Goal: Task Accomplishment & Management: Complete application form

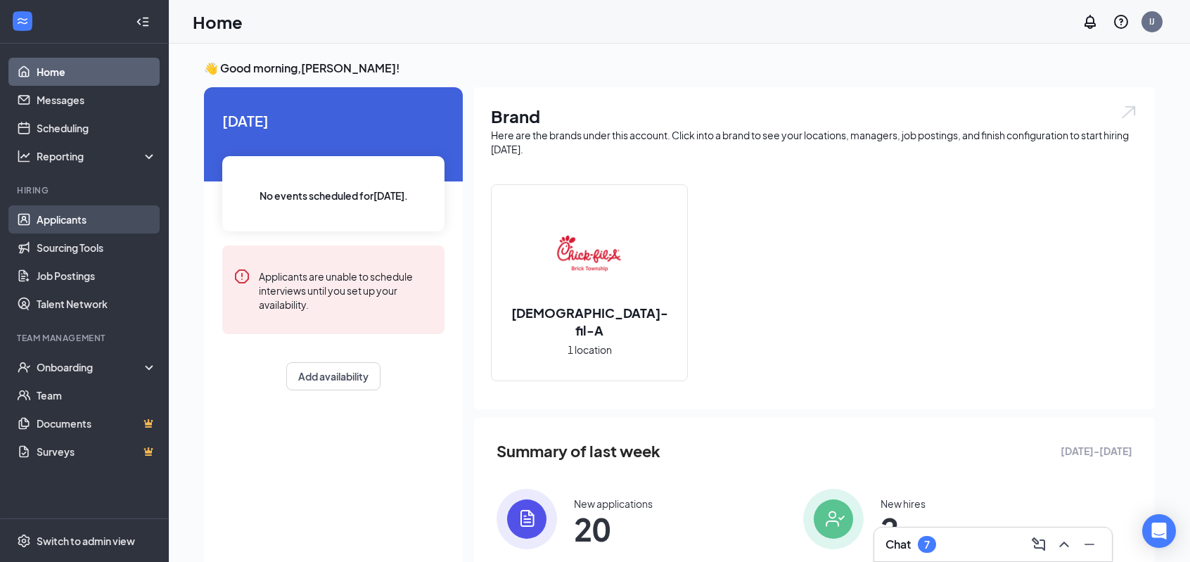
click at [73, 213] on link "Applicants" at bounding box center [97, 219] width 120 height 28
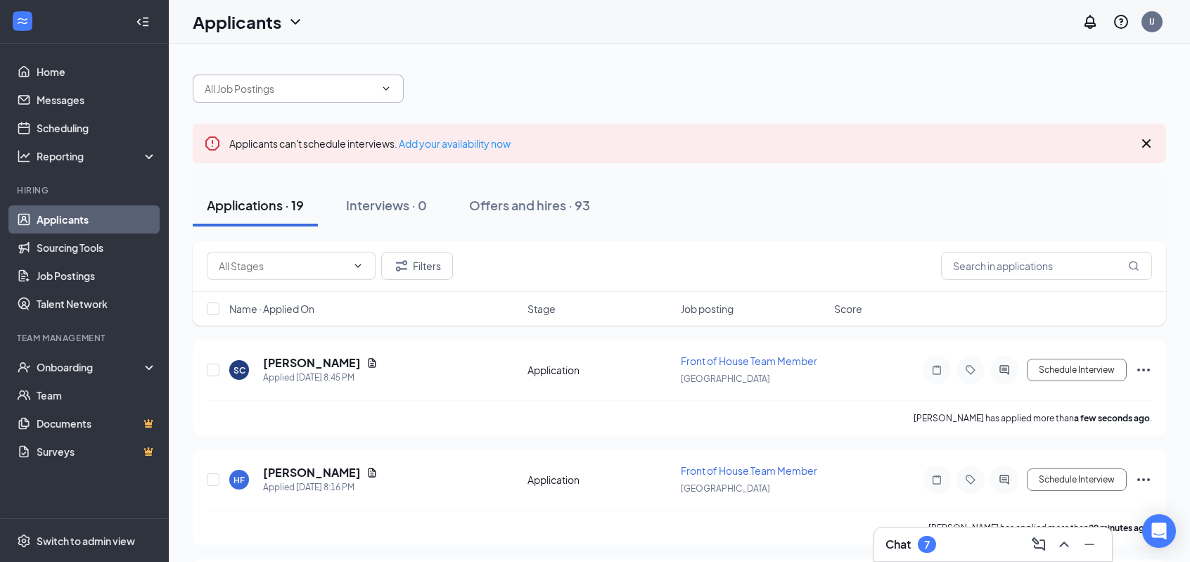
click at [392, 90] on span at bounding box center [298, 89] width 211 height 28
click at [389, 86] on icon "ChevronDown" at bounding box center [385, 88] width 11 height 11
click at [385, 89] on icon "ChevronDown" at bounding box center [385, 88] width 11 height 11
click at [358, 266] on icon "ChevronDown" at bounding box center [357, 265] width 11 height 11
click at [89, 217] on link "Applicants" at bounding box center [97, 219] width 120 height 28
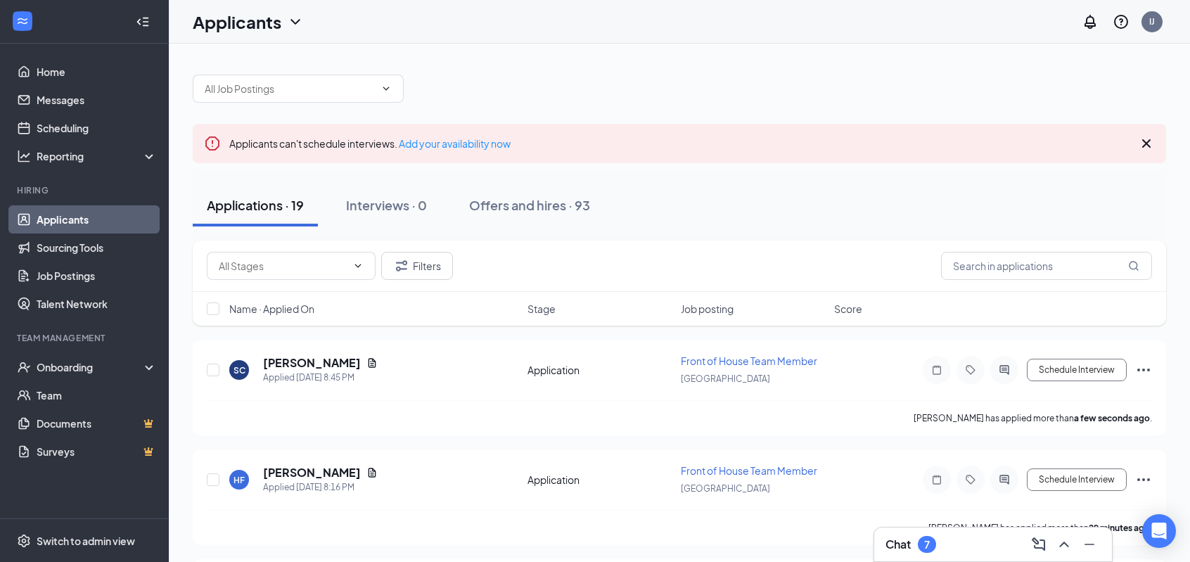
click at [1147, 142] on icon "Cross" at bounding box center [1146, 143] width 8 height 8
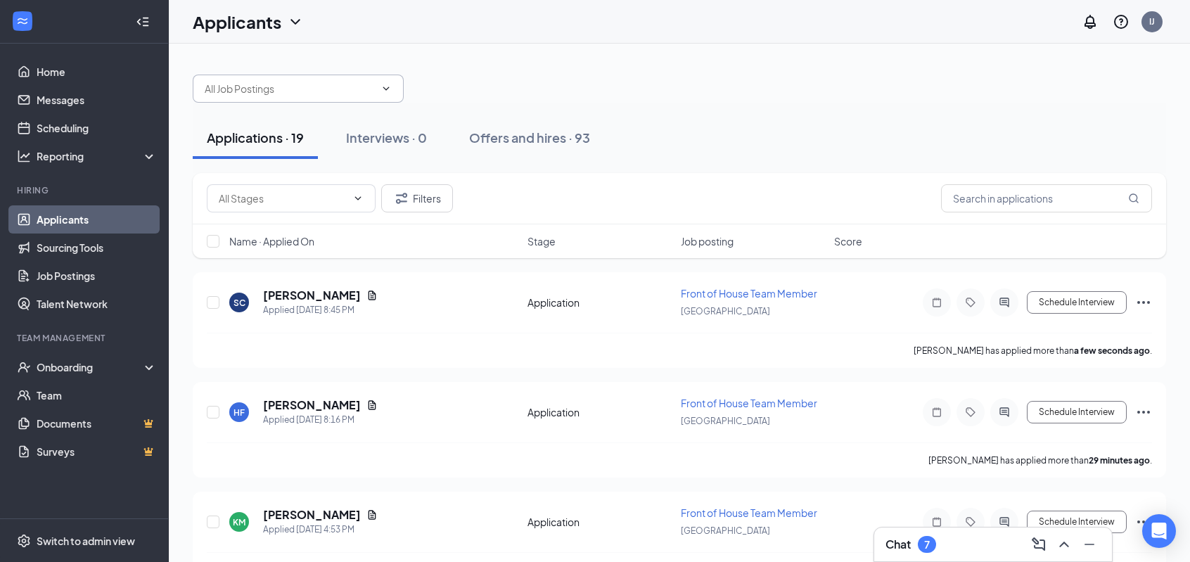
click at [381, 85] on icon "ChevronDown" at bounding box center [385, 88] width 11 height 11
click at [389, 87] on icon "ChevronDown" at bounding box center [385, 88] width 11 height 11
click at [360, 202] on icon "ChevronDown" at bounding box center [357, 198] width 11 height 11
click at [358, 197] on icon "ChevronDown" at bounding box center [357, 198] width 11 height 11
click at [498, 86] on div at bounding box center [679, 81] width 973 height 42
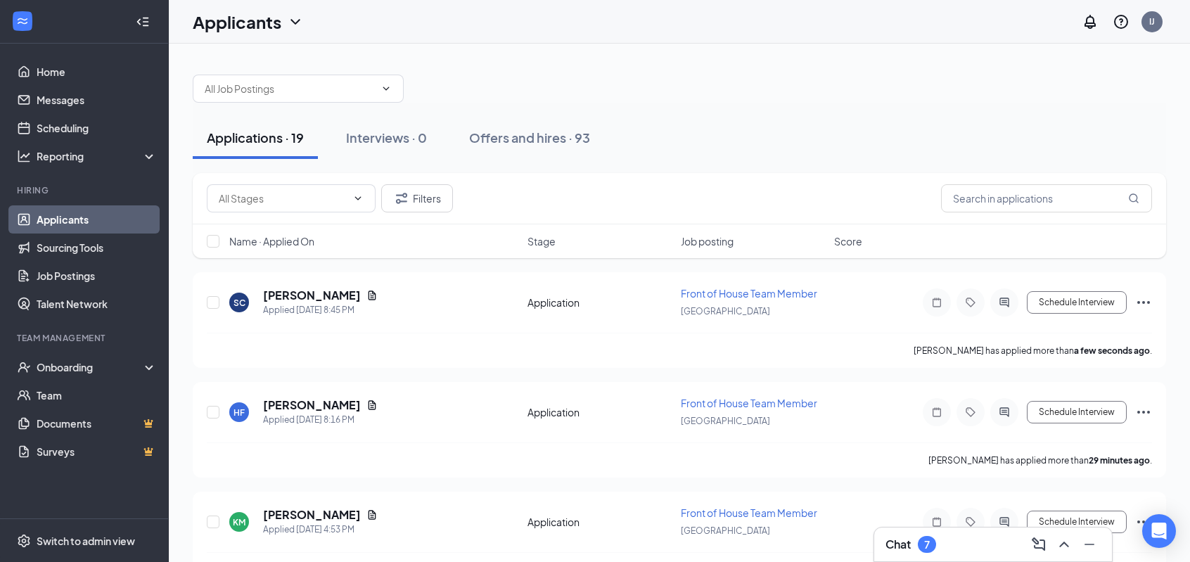
click at [77, 219] on link "Applicants" at bounding box center [97, 219] width 120 height 28
click at [259, 91] on input "text" at bounding box center [290, 88] width 170 height 15
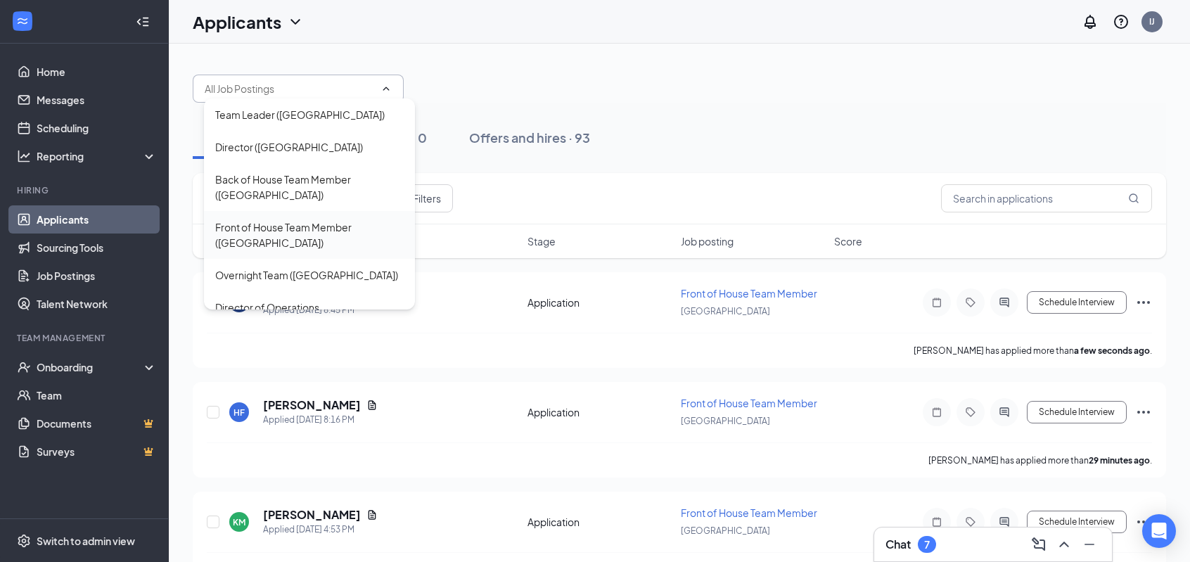
click at [264, 226] on div "Front of House Team Member ([GEOGRAPHIC_DATA])" at bounding box center [309, 234] width 188 height 31
type input "Front of House Team Member ([GEOGRAPHIC_DATA])"
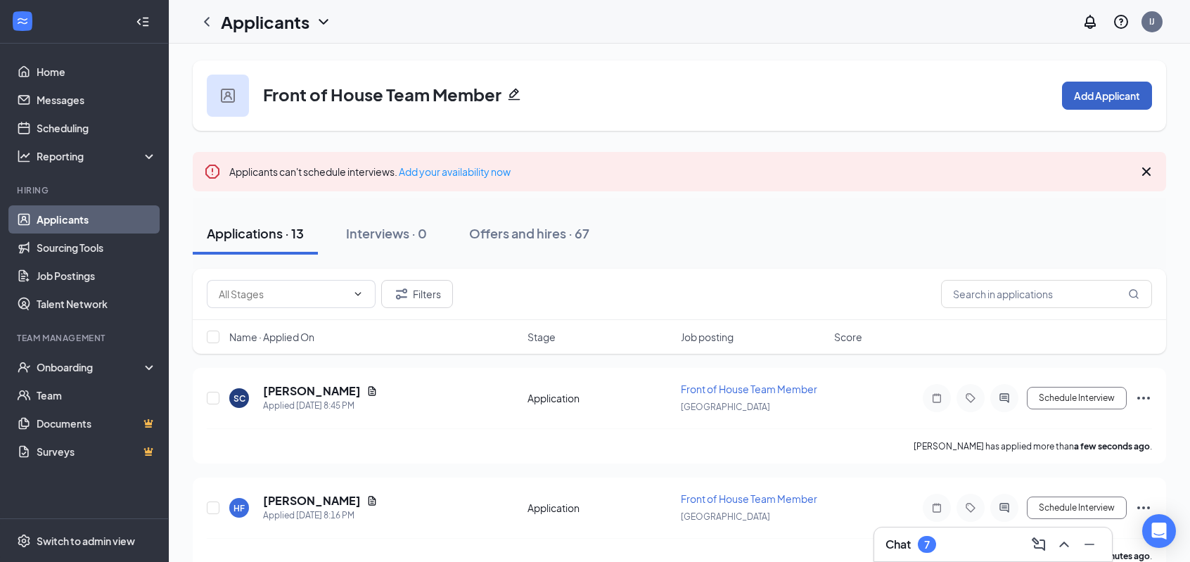
click at [1095, 101] on button "Add Applicant" at bounding box center [1107, 96] width 90 height 28
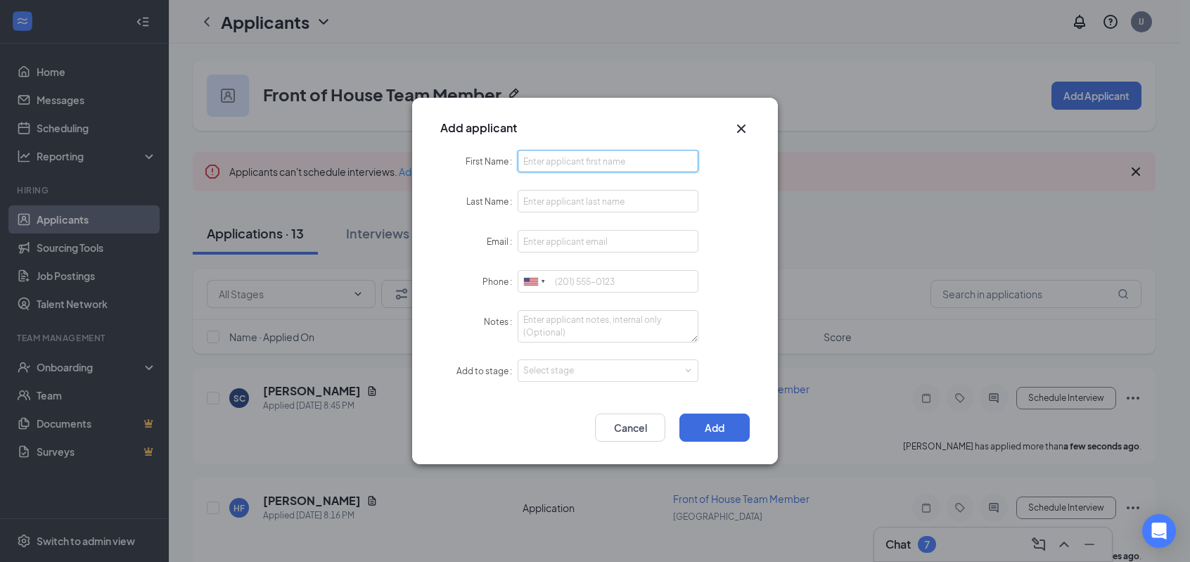
click at [554, 160] on input "First Name" at bounding box center [607, 161] width 181 height 22
type input "[PERSON_NAME]"
type input "[EMAIL_ADDRESS][DOMAIN_NAME]"
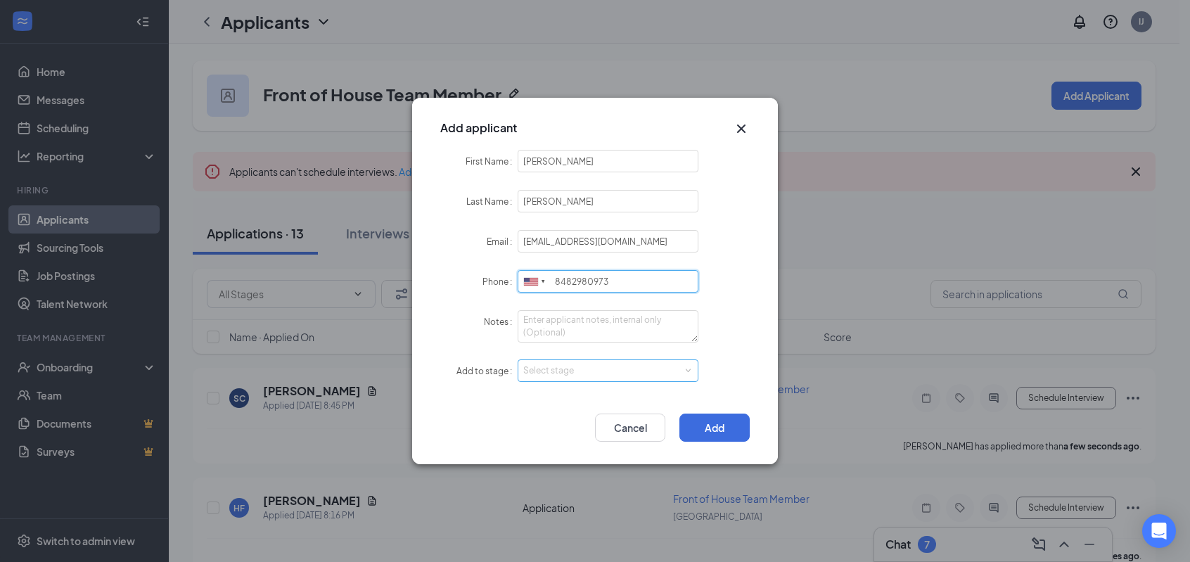
click at [566, 369] on div "Select stage" at bounding box center [604, 370] width 163 height 14
type input "8482980973"
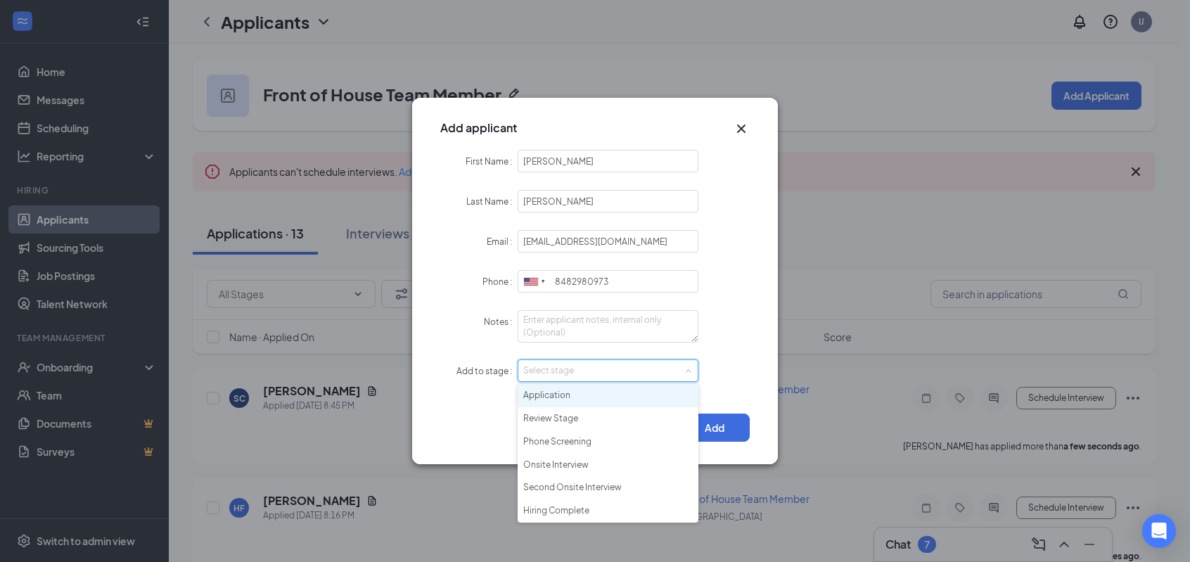
click at [562, 396] on li "Application" at bounding box center [607, 395] width 181 height 23
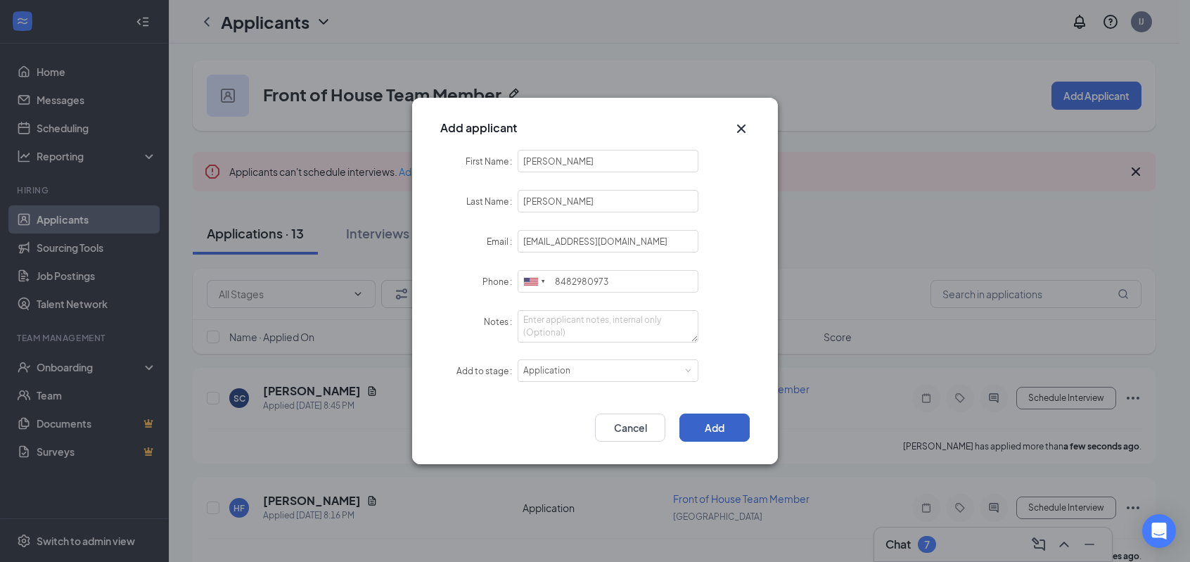
click at [719, 430] on button "Add" at bounding box center [714, 427] width 70 height 28
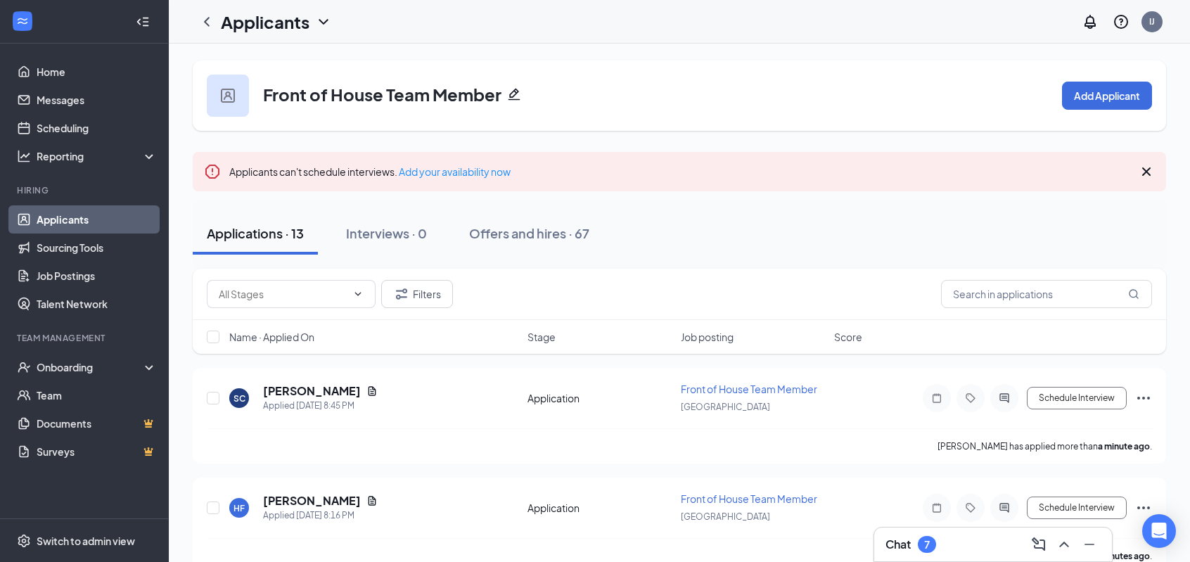
click at [70, 216] on link "Applicants" at bounding box center [97, 219] width 120 height 28
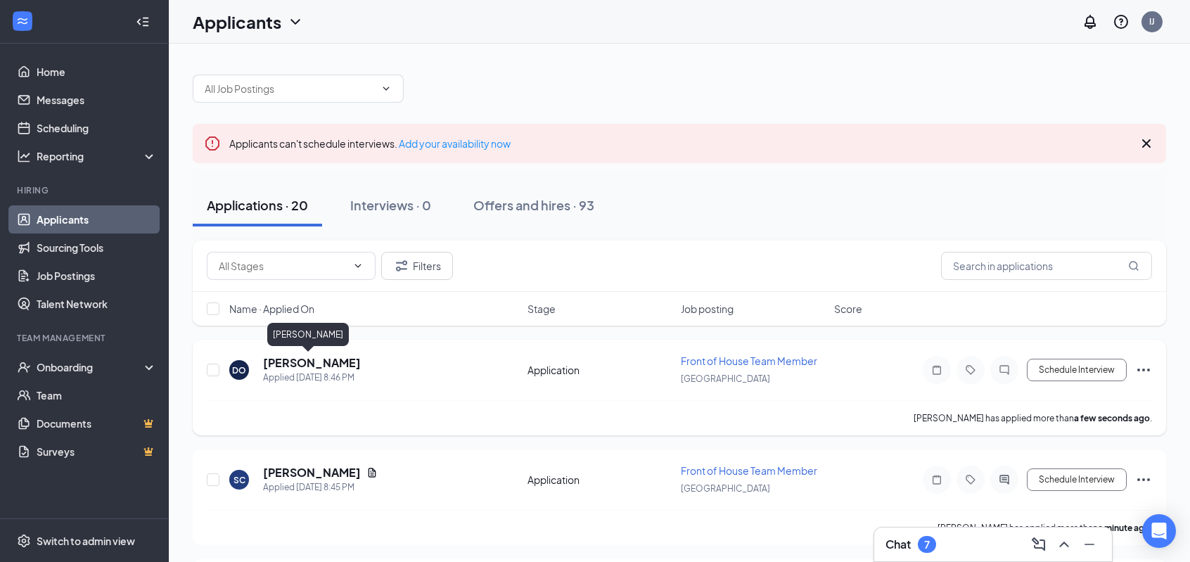
click at [307, 362] on h5 "[PERSON_NAME]" at bounding box center [312, 362] width 98 height 15
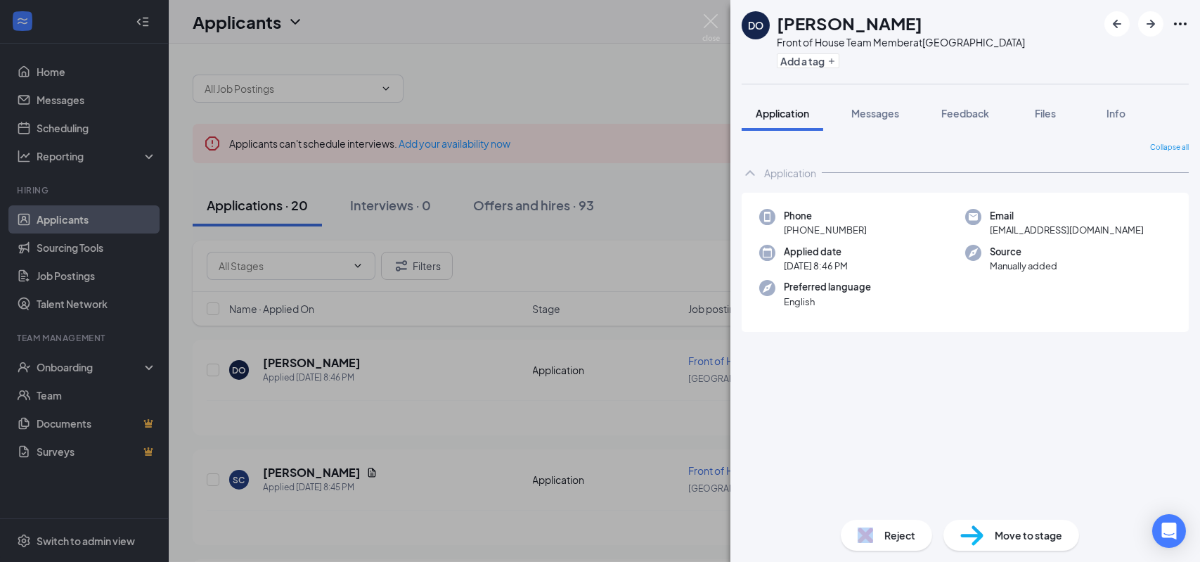
click at [879, 536] on div "Reject" at bounding box center [886, 535] width 91 height 31
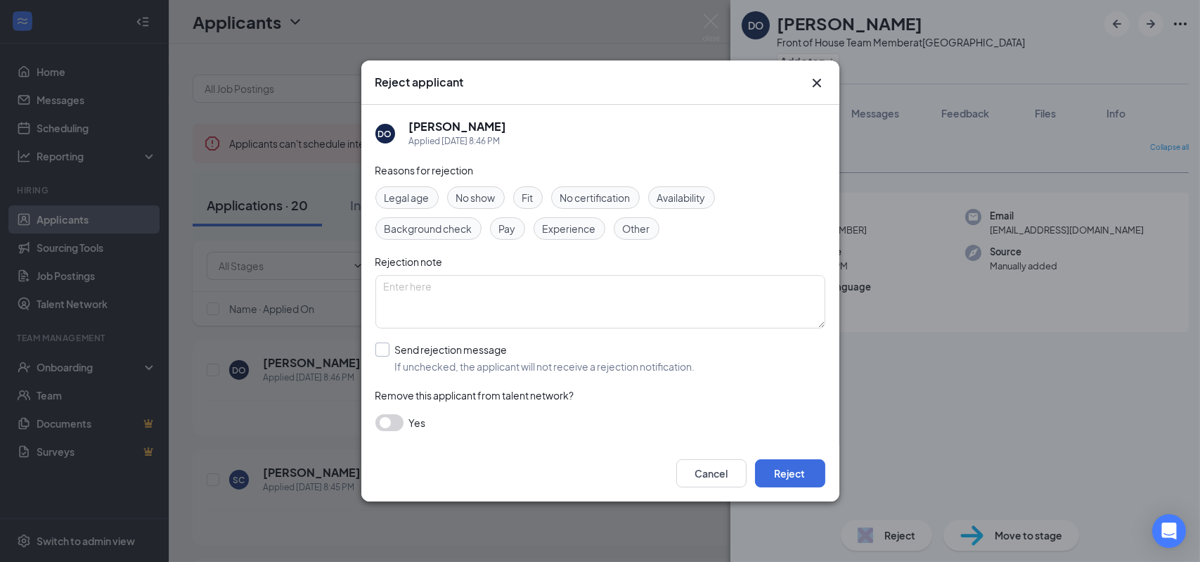
click at [384, 353] on input "Send rejection message If unchecked, the applicant will not receive a rejection…" at bounding box center [535, 357] width 320 height 31
checkbox input "true"
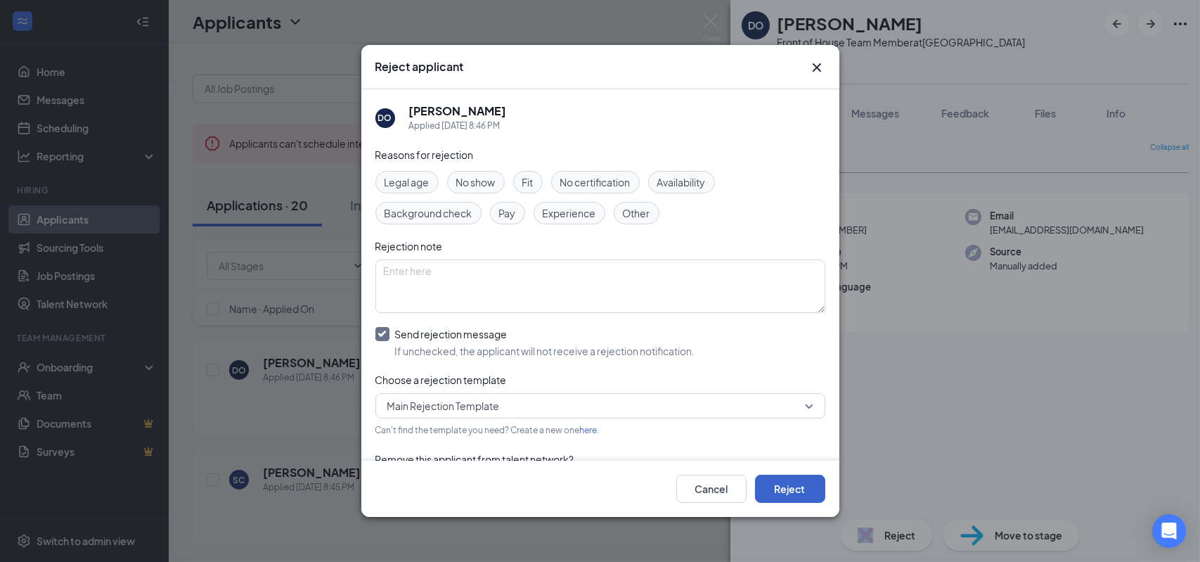
click at [796, 484] on button "Reject" at bounding box center [790, 489] width 70 height 28
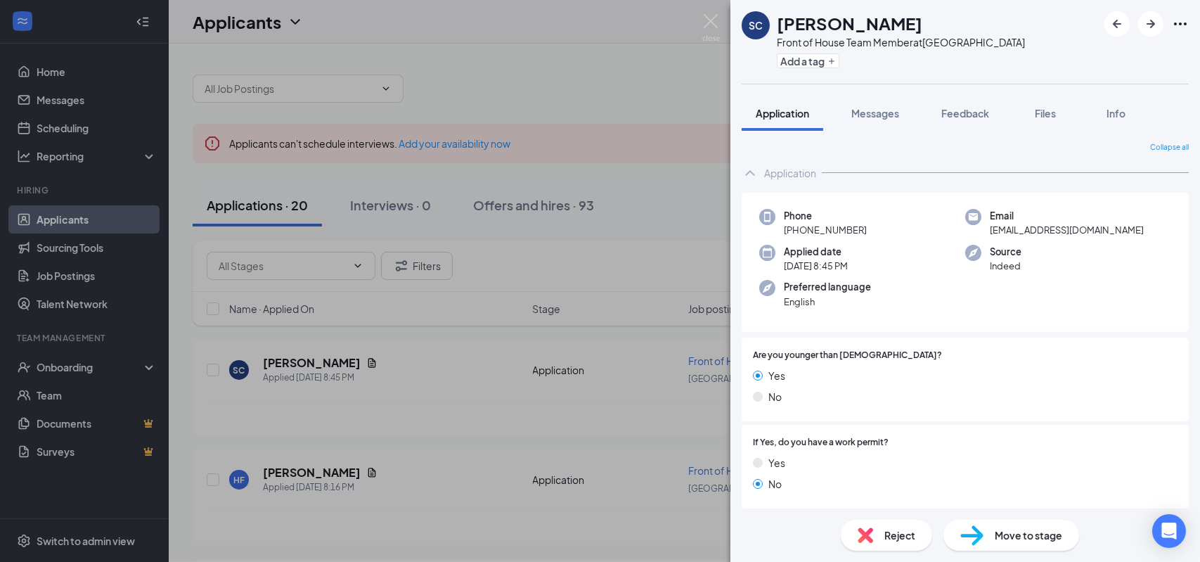
click at [721, 20] on div "SC [PERSON_NAME] Front of House Team Member at [GEOGRAPHIC_DATA] Add a tag Appl…" at bounding box center [600, 281] width 1200 height 562
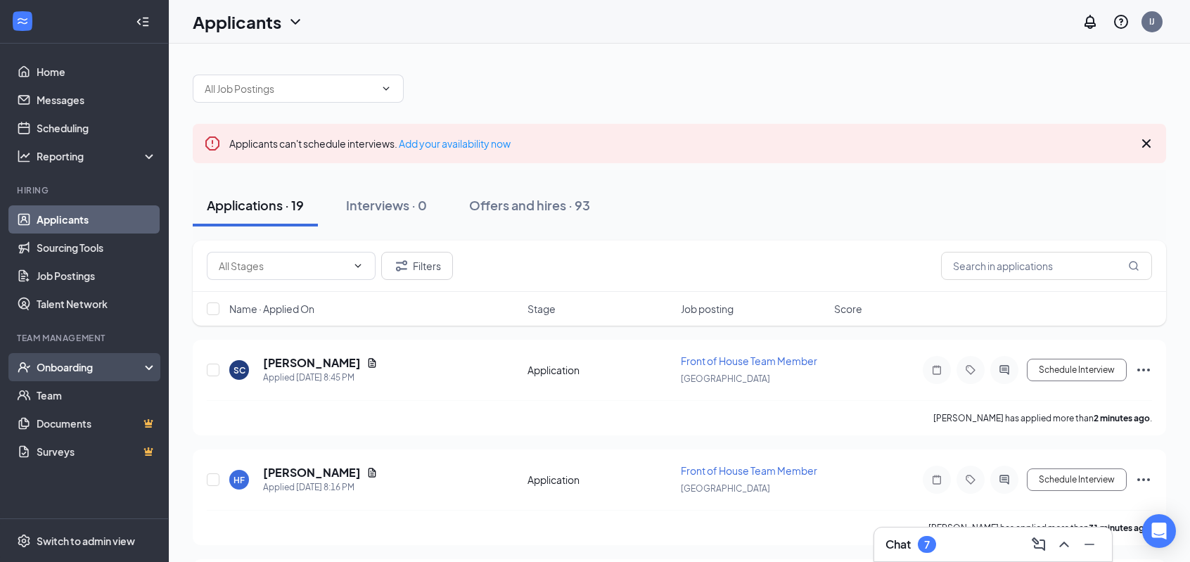
click at [94, 367] on div "Onboarding" at bounding box center [91, 367] width 108 height 14
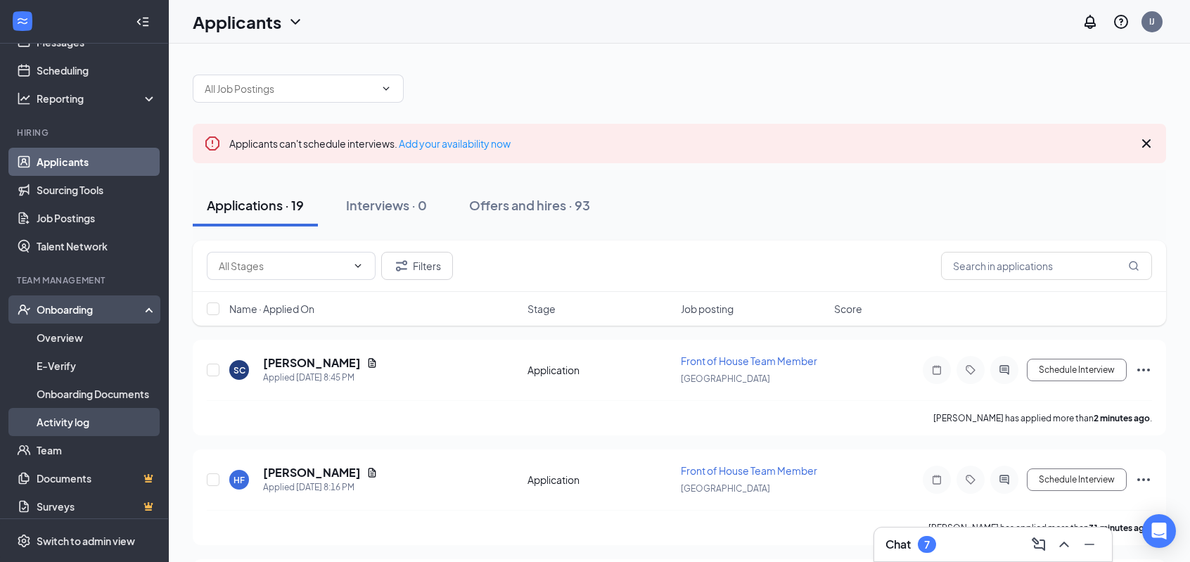
scroll to position [65, 0]
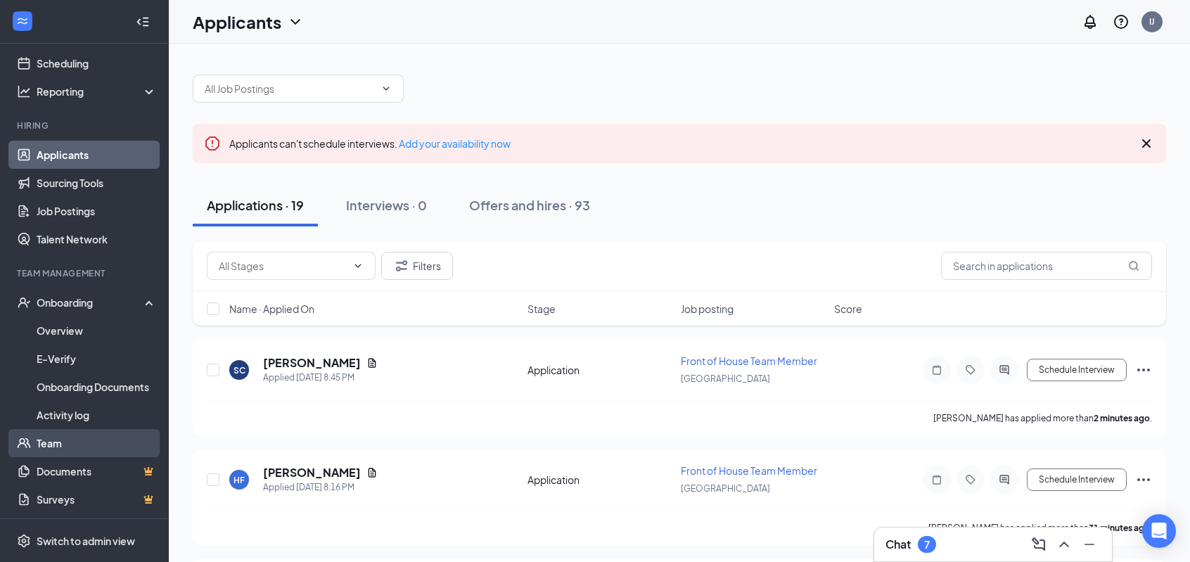
click at [51, 444] on link "Team" at bounding box center [97, 443] width 120 height 28
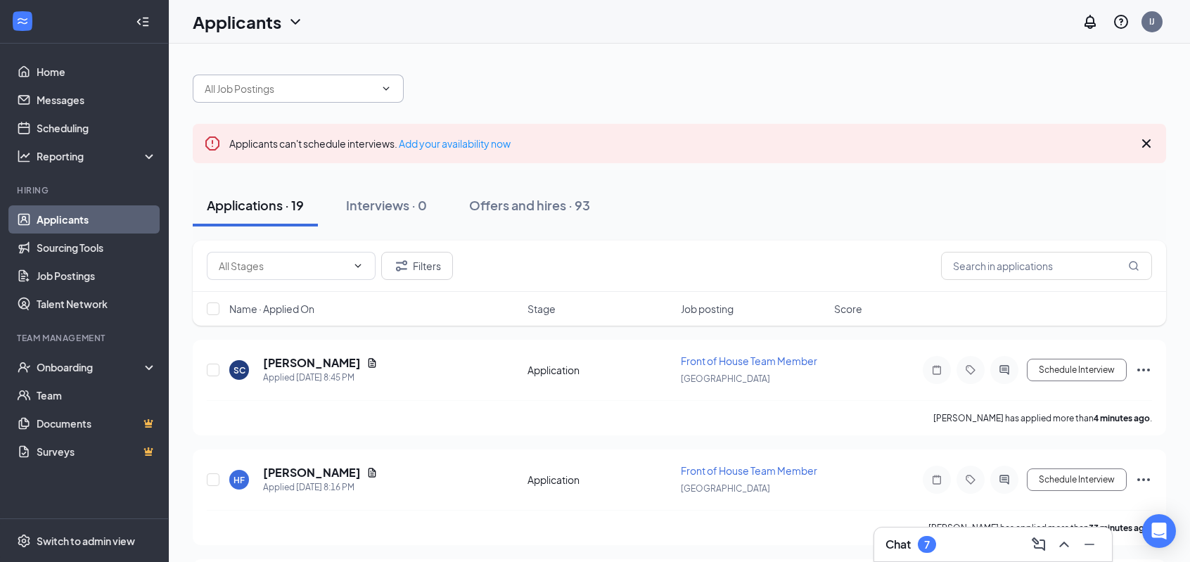
click at [394, 86] on span at bounding box center [298, 89] width 211 height 28
click at [391, 89] on icon "ChevronDown" at bounding box center [385, 88] width 11 height 11
click at [1145, 143] on icon "Cross" at bounding box center [1146, 143] width 8 height 8
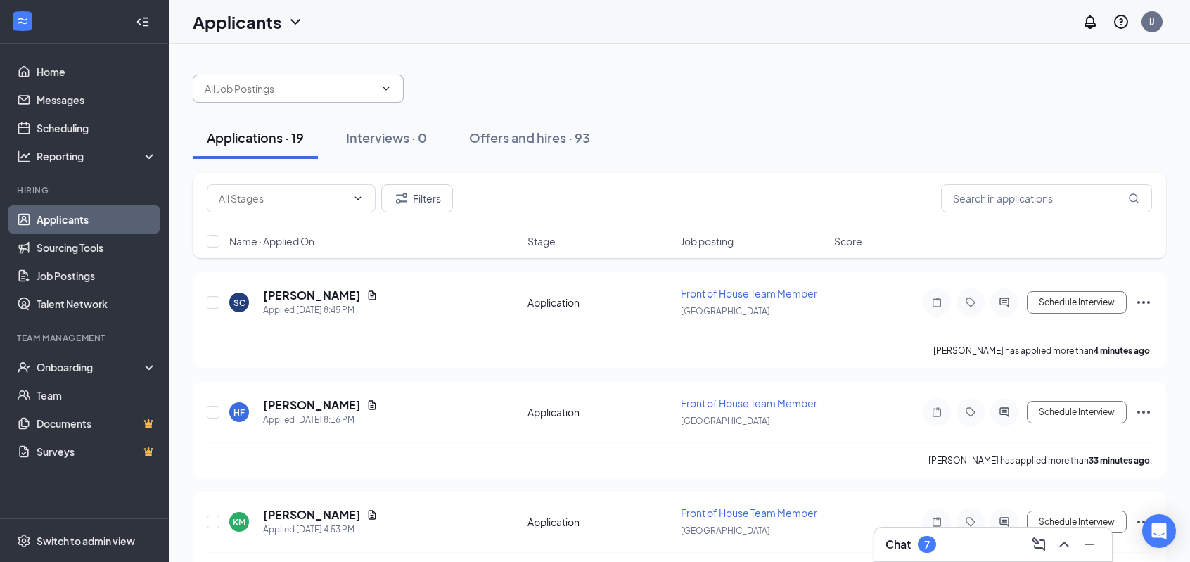
click at [388, 90] on icon "ChevronDown" at bounding box center [385, 88] width 11 height 11
click at [357, 191] on span at bounding box center [291, 198] width 169 height 28
click at [343, 95] on input "text" at bounding box center [290, 88] width 170 height 15
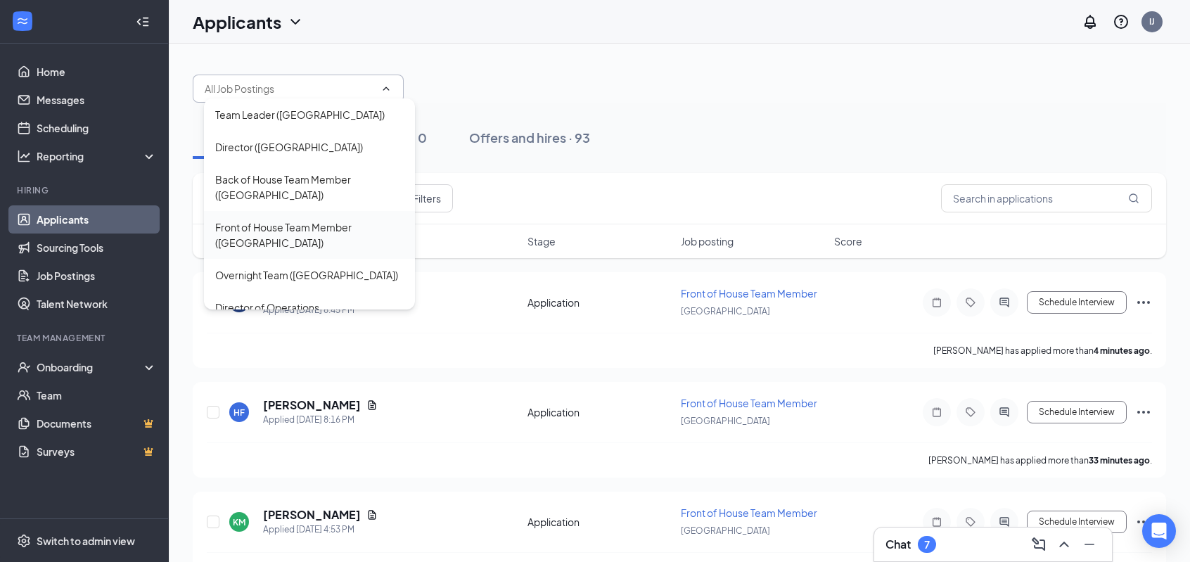
click at [313, 224] on div "Front of House Team Member ([GEOGRAPHIC_DATA])" at bounding box center [309, 234] width 188 height 31
type input "Front of House Team Member ([GEOGRAPHIC_DATA])"
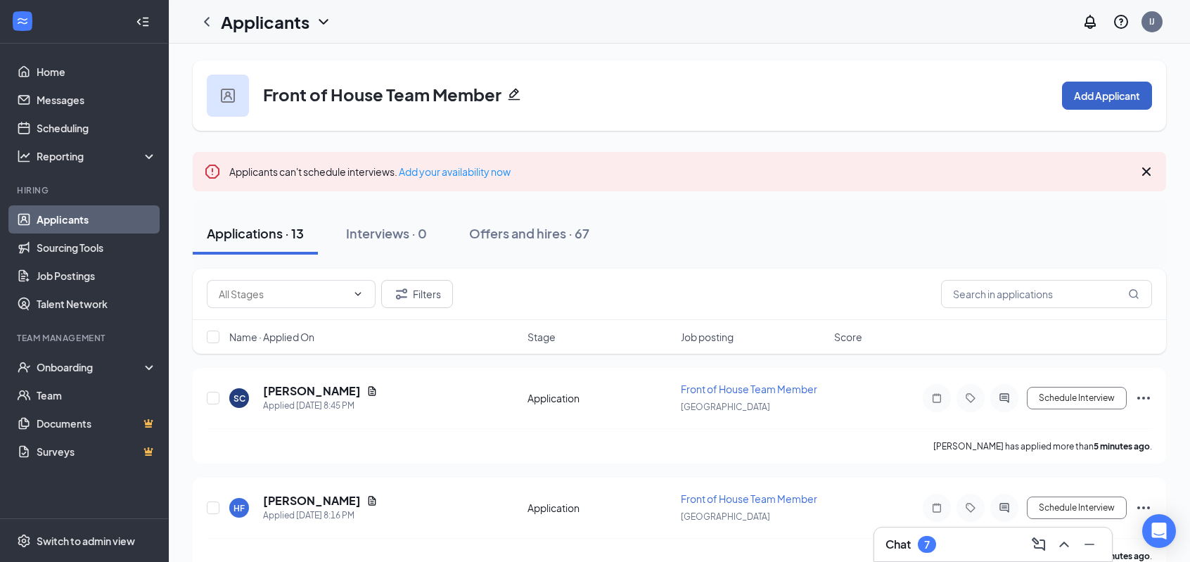
click at [1114, 96] on button "Add Applicant" at bounding box center [1107, 96] width 90 height 28
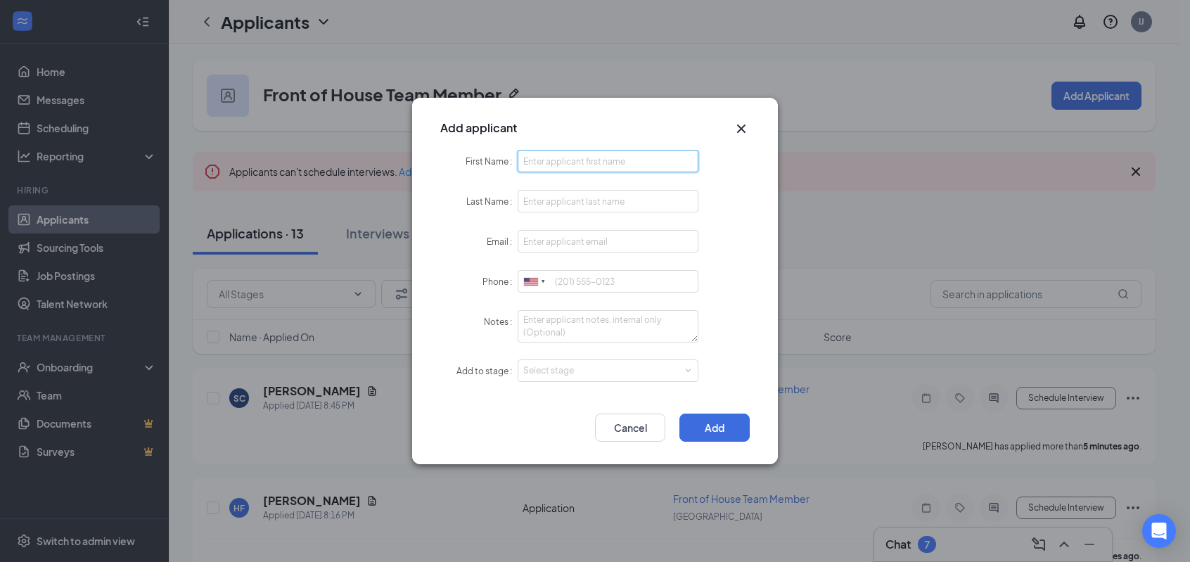
click at [566, 160] on input "First Name" at bounding box center [607, 161] width 181 height 22
type input "Quashon"
type input "Askew"
click at [553, 238] on input "Email" at bounding box center [607, 241] width 181 height 22
click at [562, 278] on input "Phone" at bounding box center [607, 281] width 181 height 22
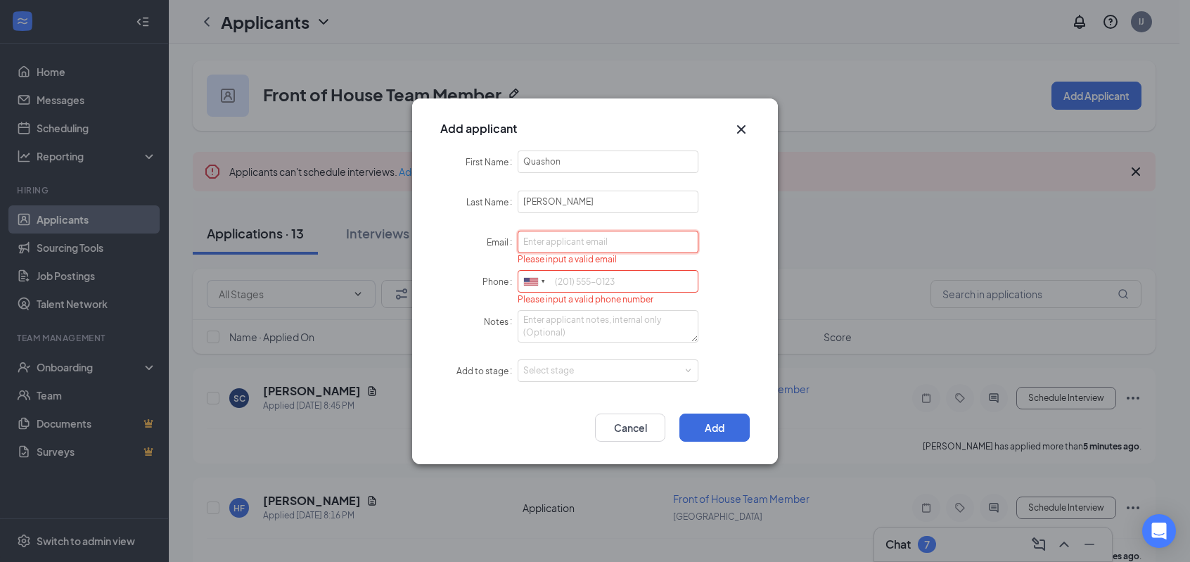
click at [543, 246] on input "Email" at bounding box center [607, 242] width 181 height 22
type input "dottidough23@gmail.com"
click at [603, 368] on div "Select stage" at bounding box center [604, 370] width 163 height 14
type input "7325061286"
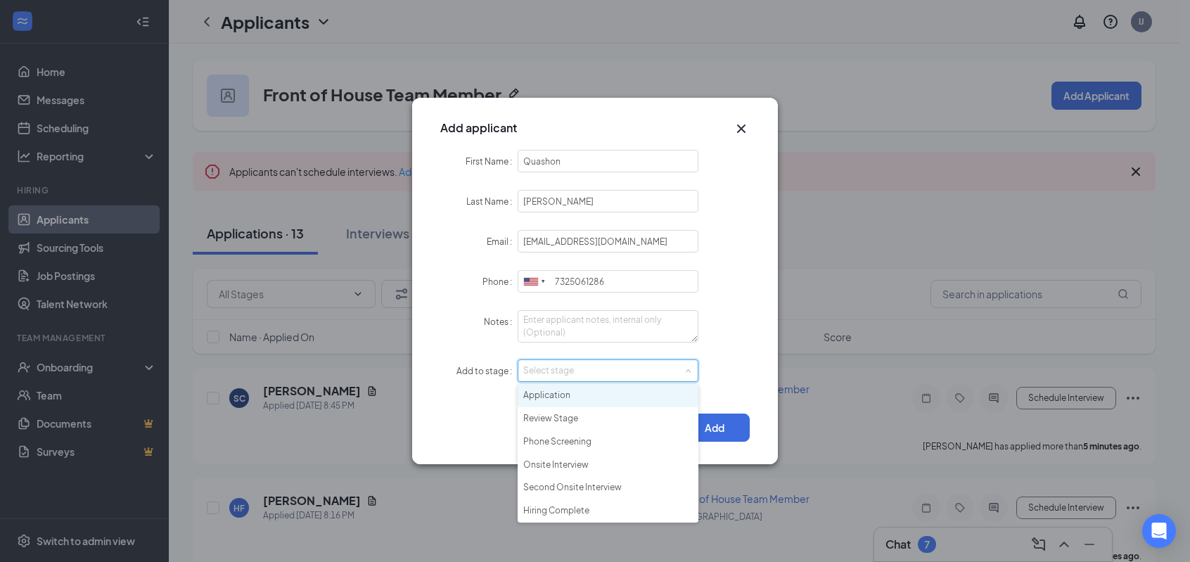
click at [591, 397] on li "Application" at bounding box center [607, 395] width 181 height 23
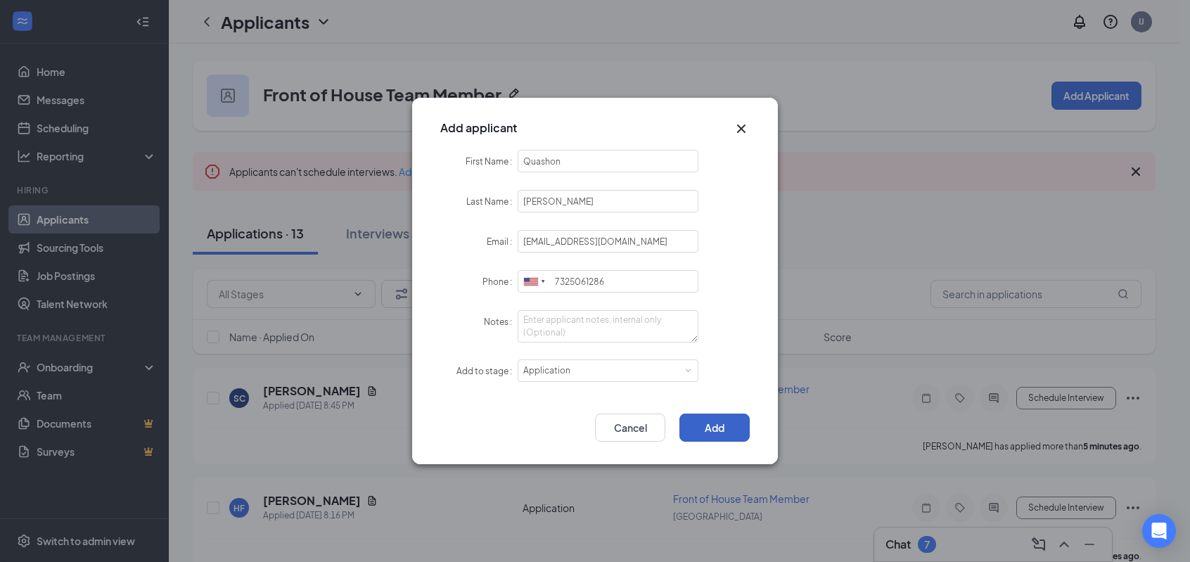
click at [726, 422] on button "Add" at bounding box center [714, 427] width 70 height 28
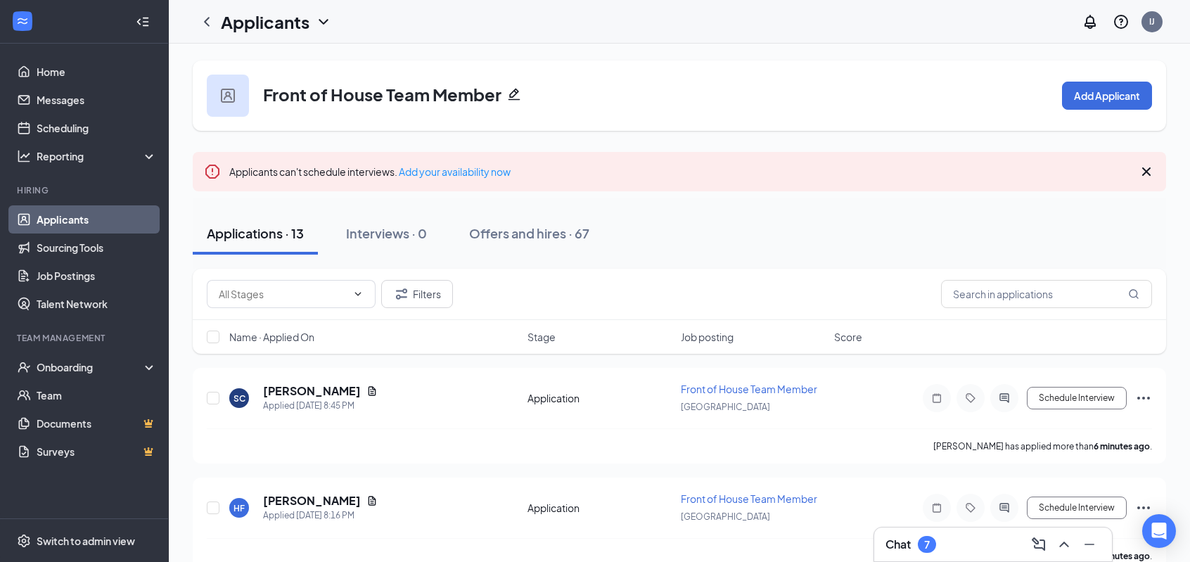
click at [63, 215] on link "Applicants" at bounding box center [97, 219] width 120 height 28
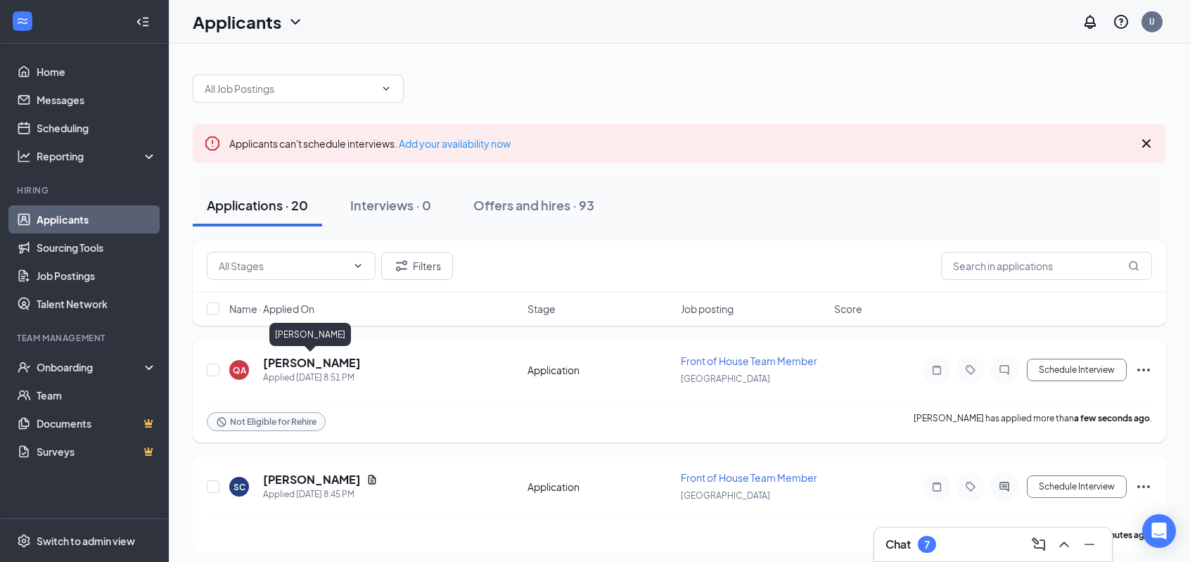
click at [343, 363] on h5 "Quashon Askew" at bounding box center [312, 362] width 98 height 15
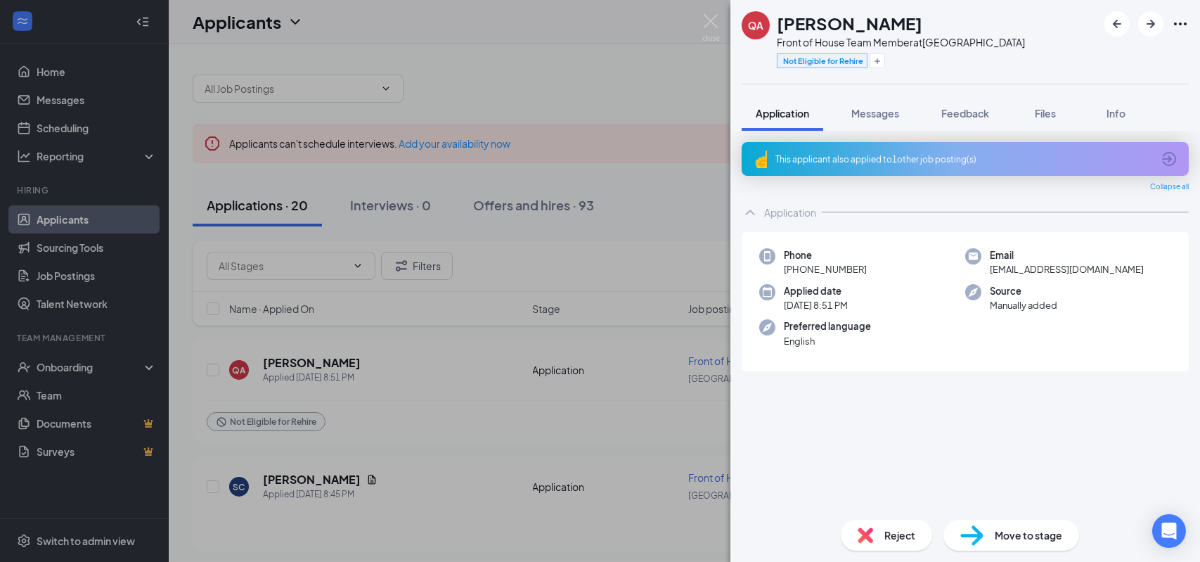
click at [904, 540] on span "Reject" at bounding box center [899, 534] width 31 height 15
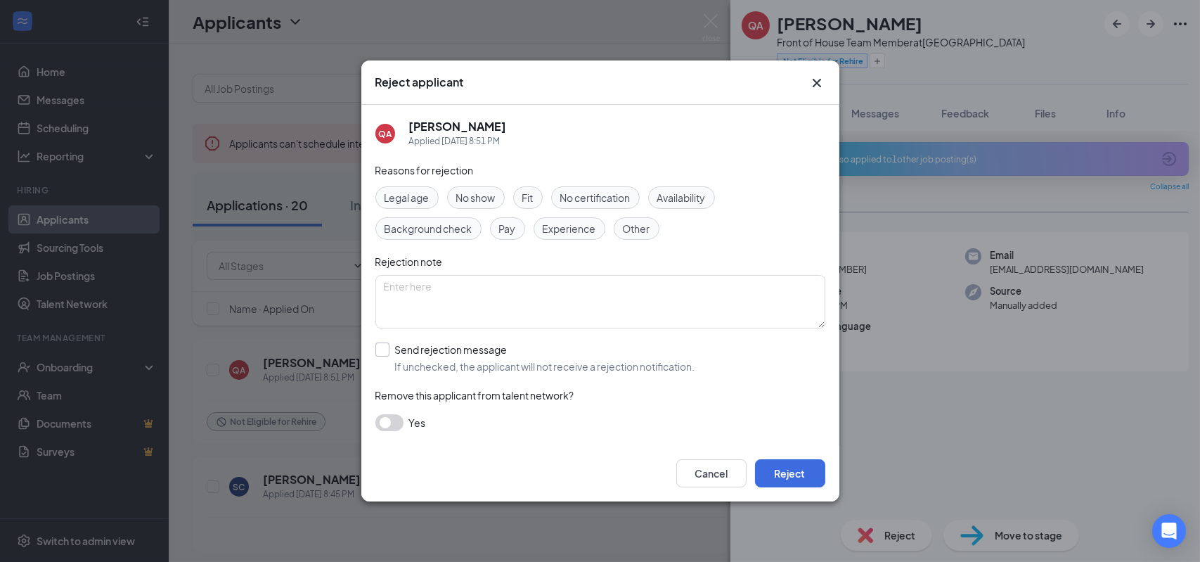
click at [386, 344] on input "Send rejection message If unchecked, the applicant will not receive a rejection…" at bounding box center [535, 357] width 320 height 31
checkbox input "true"
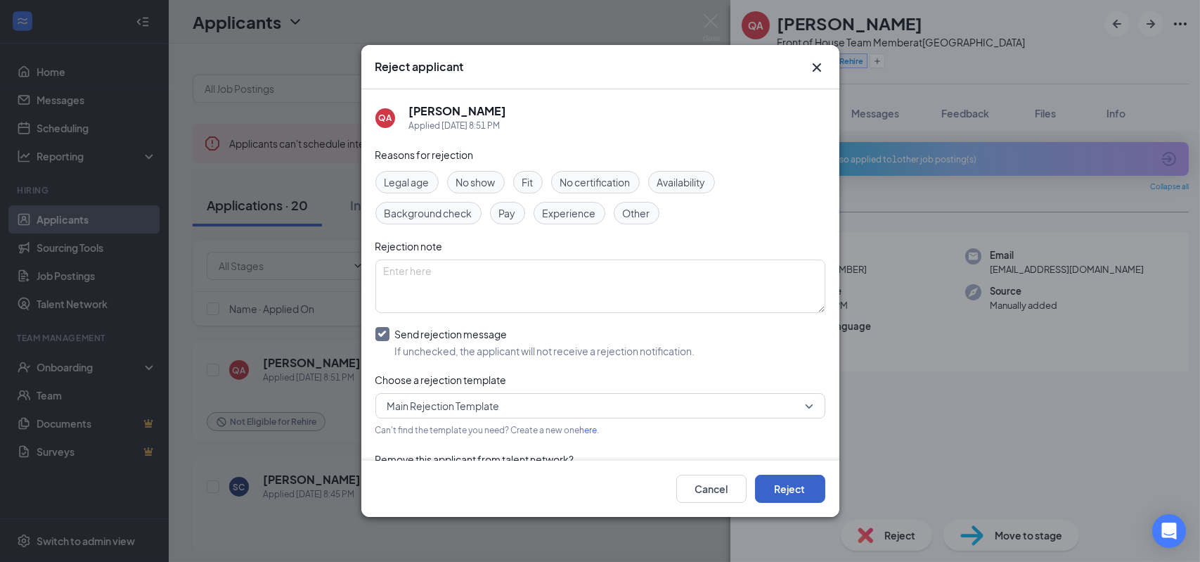
click at [785, 496] on button "Reject" at bounding box center [790, 489] width 70 height 28
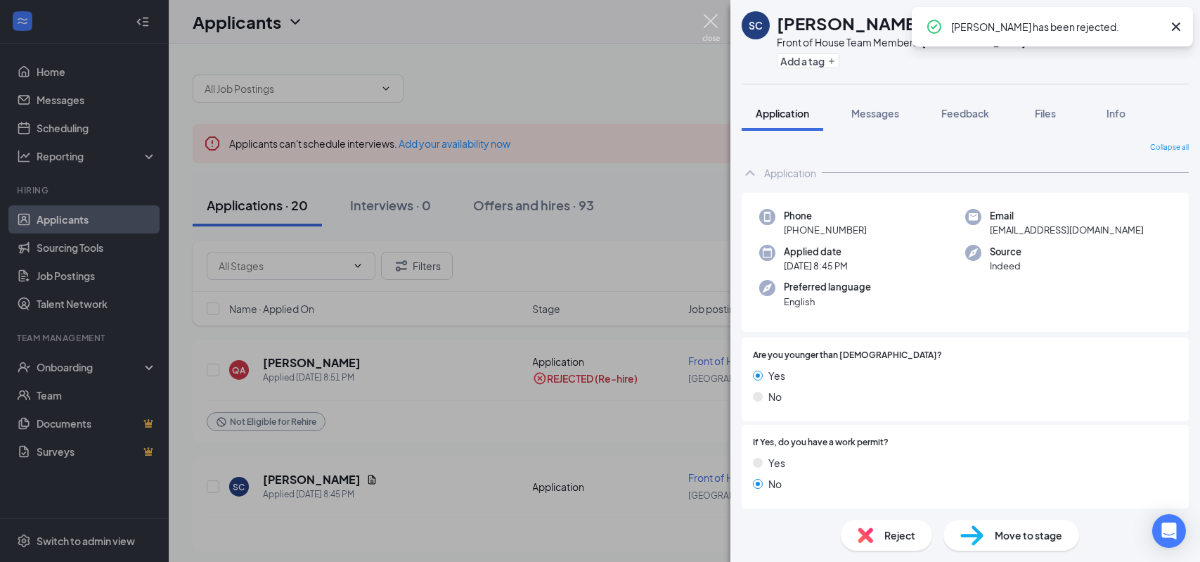
click at [711, 22] on img at bounding box center [711, 27] width 18 height 27
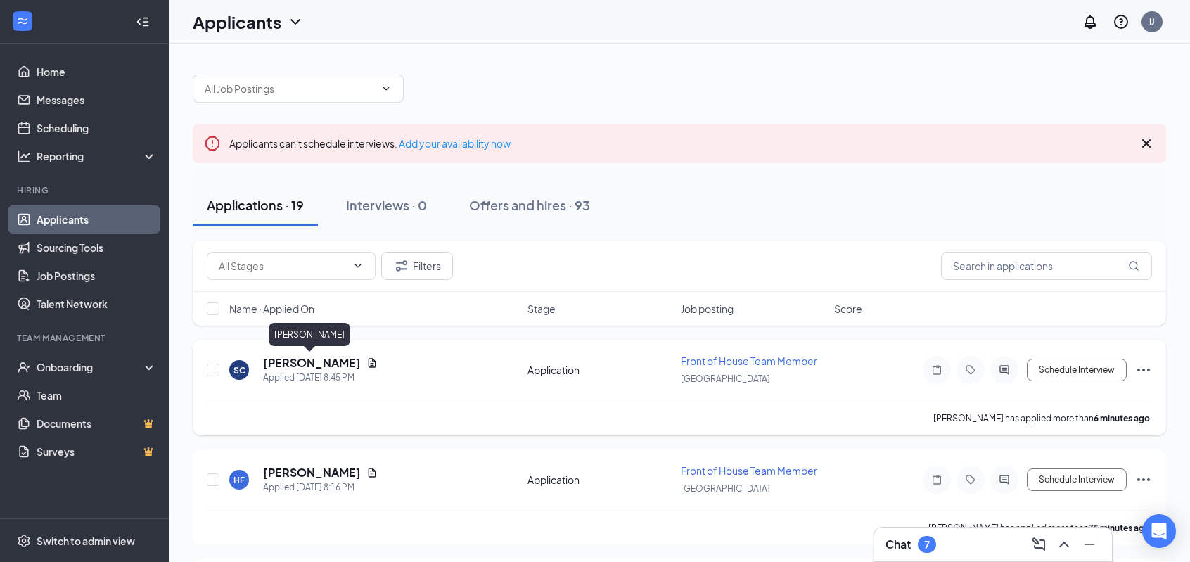
click at [313, 366] on h5 "[PERSON_NAME]" at bounding box center [312, 362] width 98 height 15
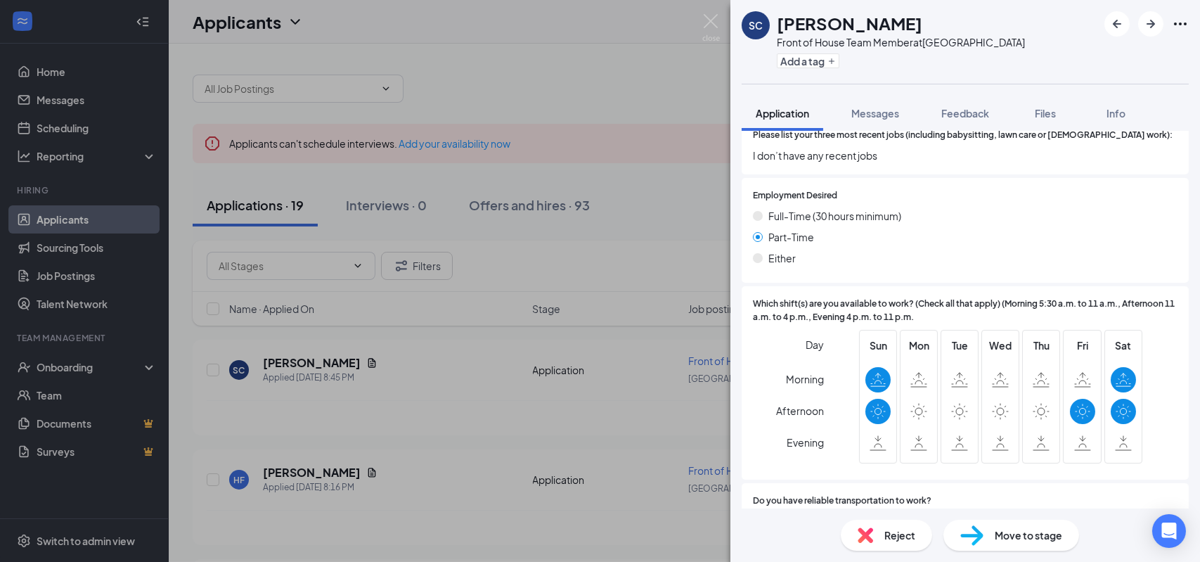
scroll to position [562, 0]
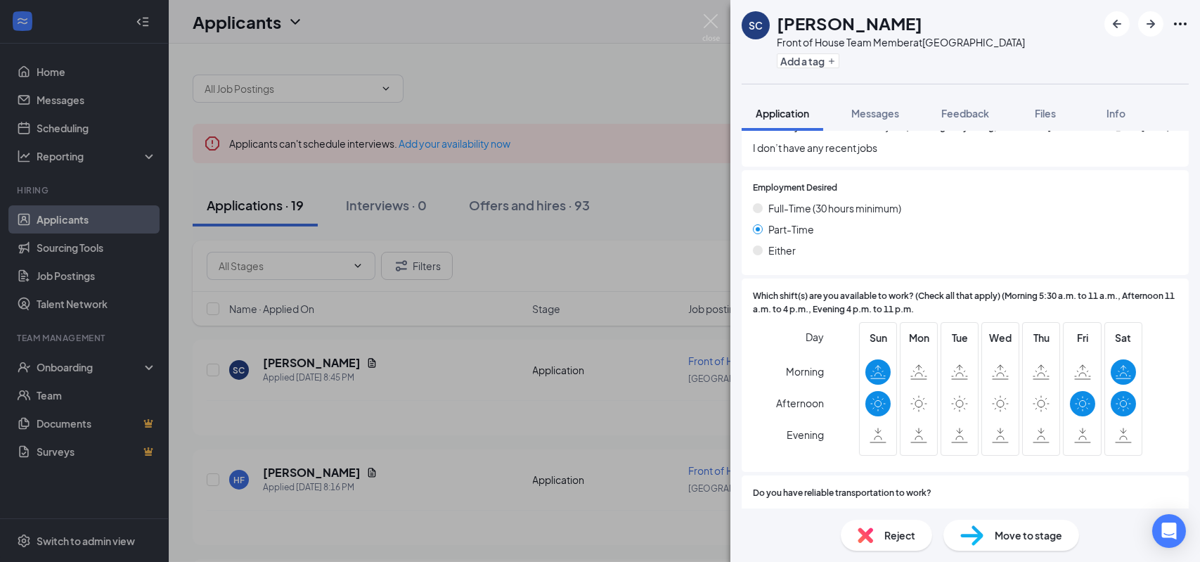
click at [909, 531] on span "Reject" at bounding box center [899, 534] width 31 height 15
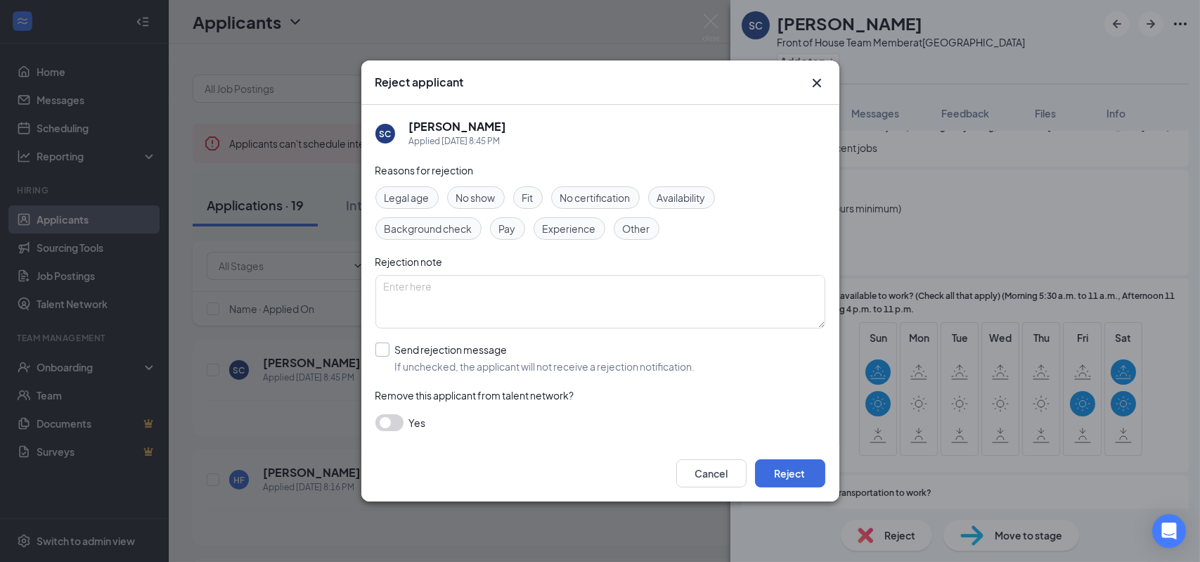
click at [383, 349] on input "Send rejection message If unchecked, the applicant will not receive a rejection…" at bounding box center [535, 357] width 320 height 31
checkbox input "true"
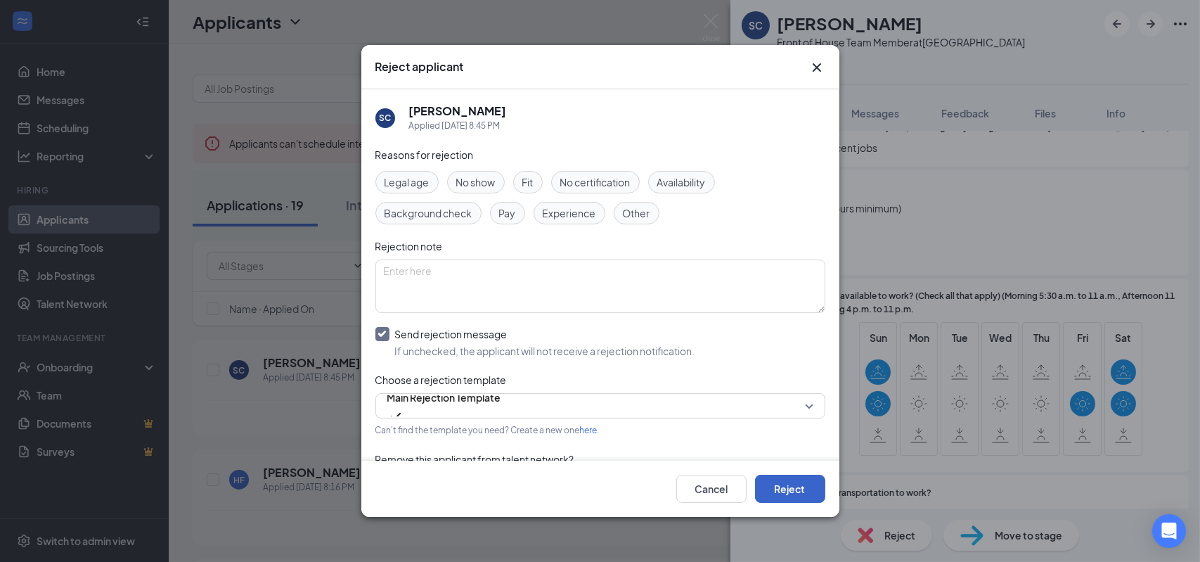
click at [792, 488] on button "Reject" at bounding box center [790, 489] width 70 height 28
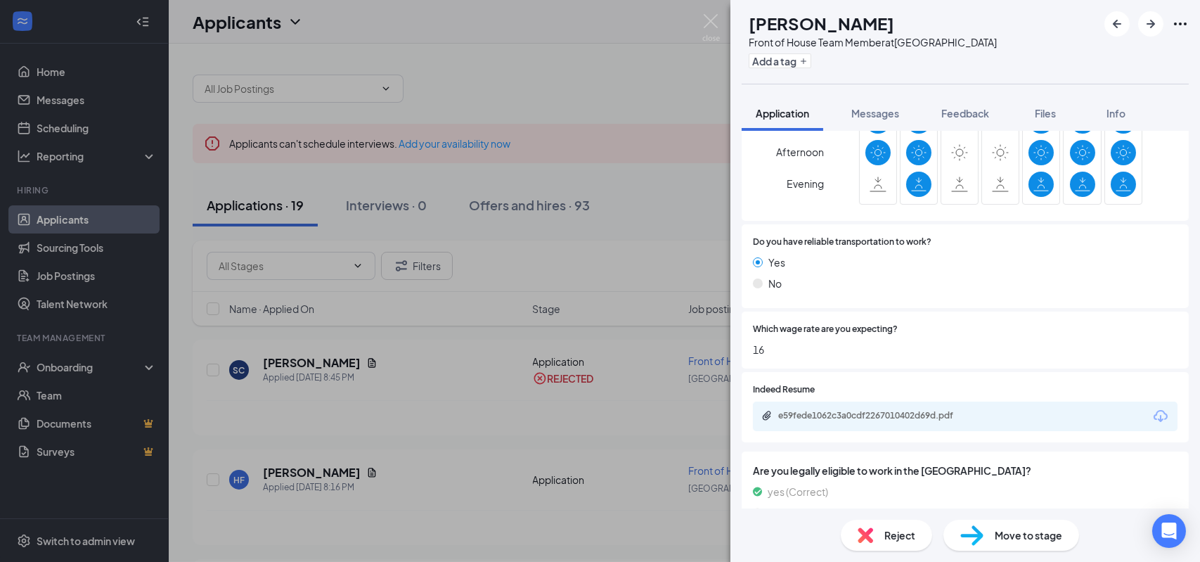
scroll to position [832, 0]
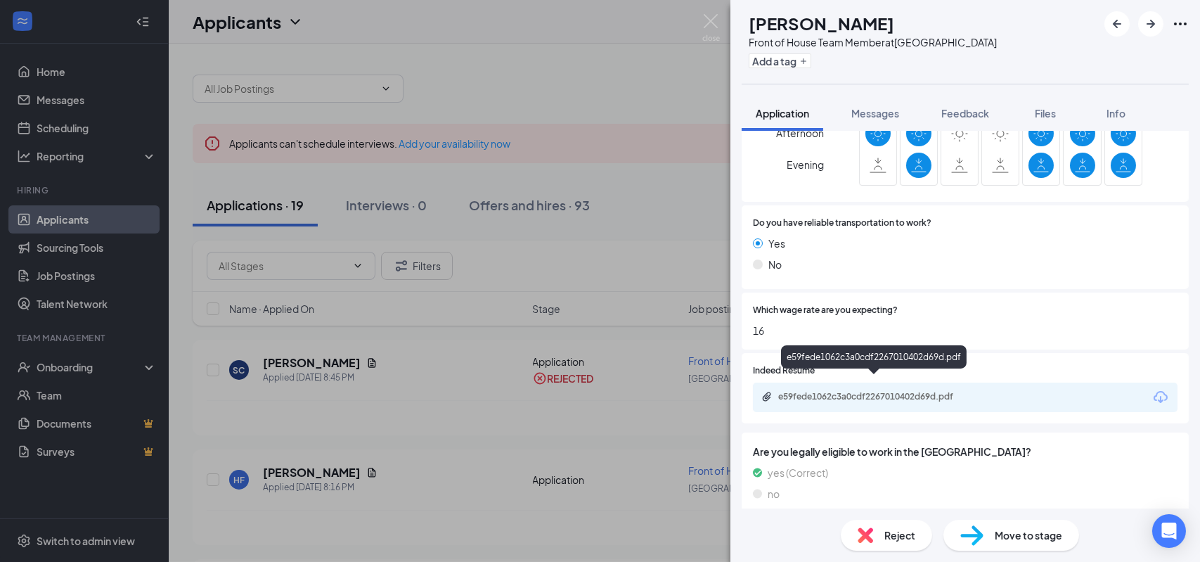
click at [882, 391] on div "e59fede1062c3a0cdf2267010402d69d.pdf" at bounding box center [876, 396] width 197 height 11
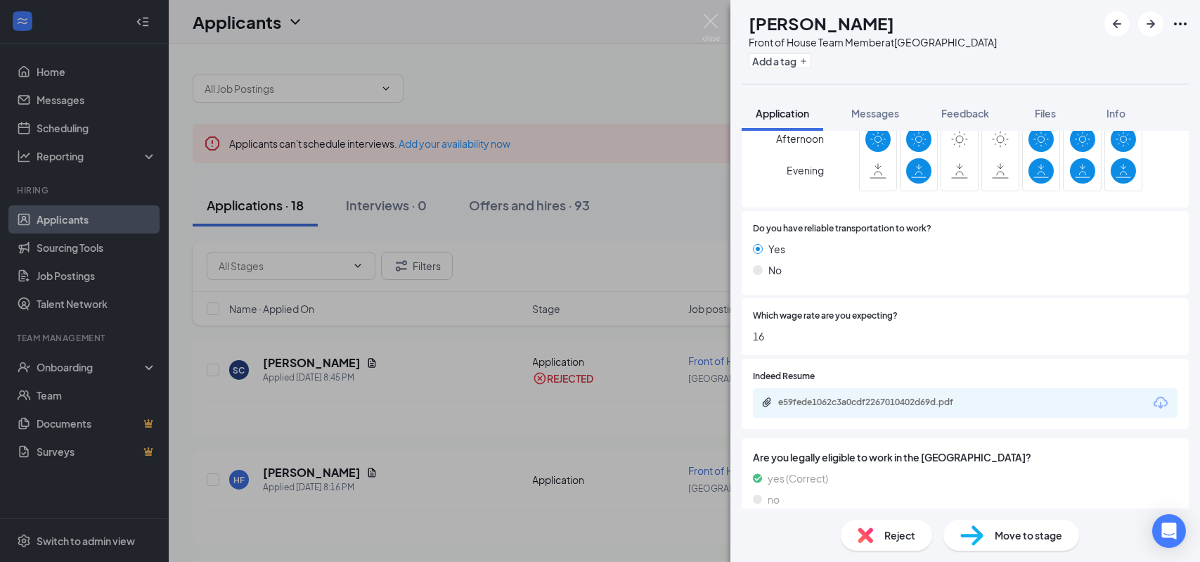
click at [898, 537] on span "Reject" at bounding box center [899, 534] width 31 height 15
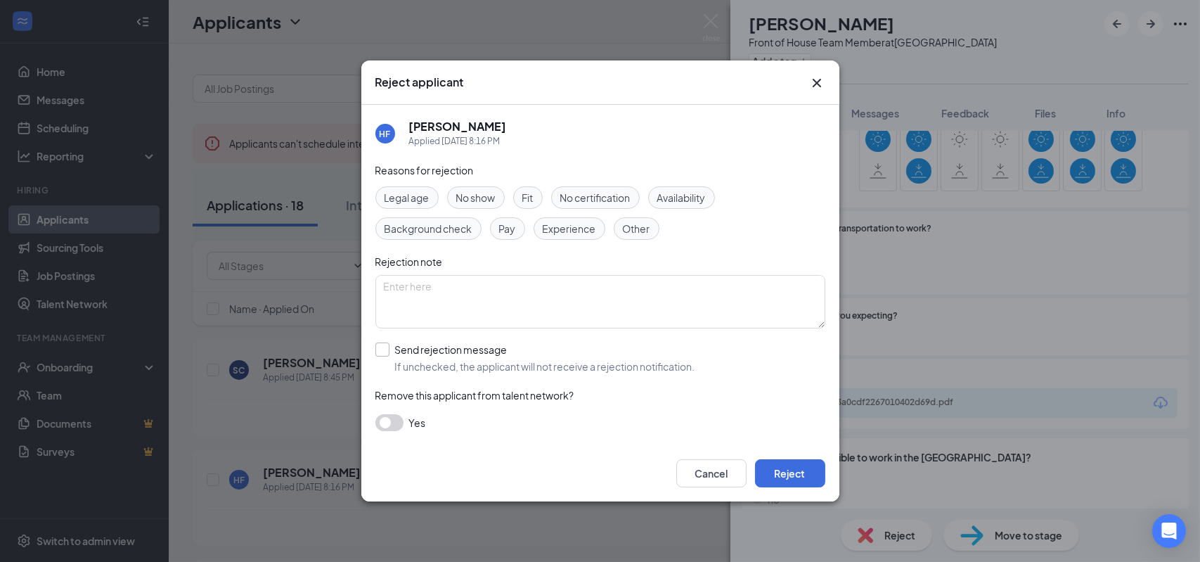
click at [386, 348] on input "Send rejection message If unchecked, the applicant will not receive a rejection…" at bounding box center [535, 357] width 320 height 31
checkbox input "true"
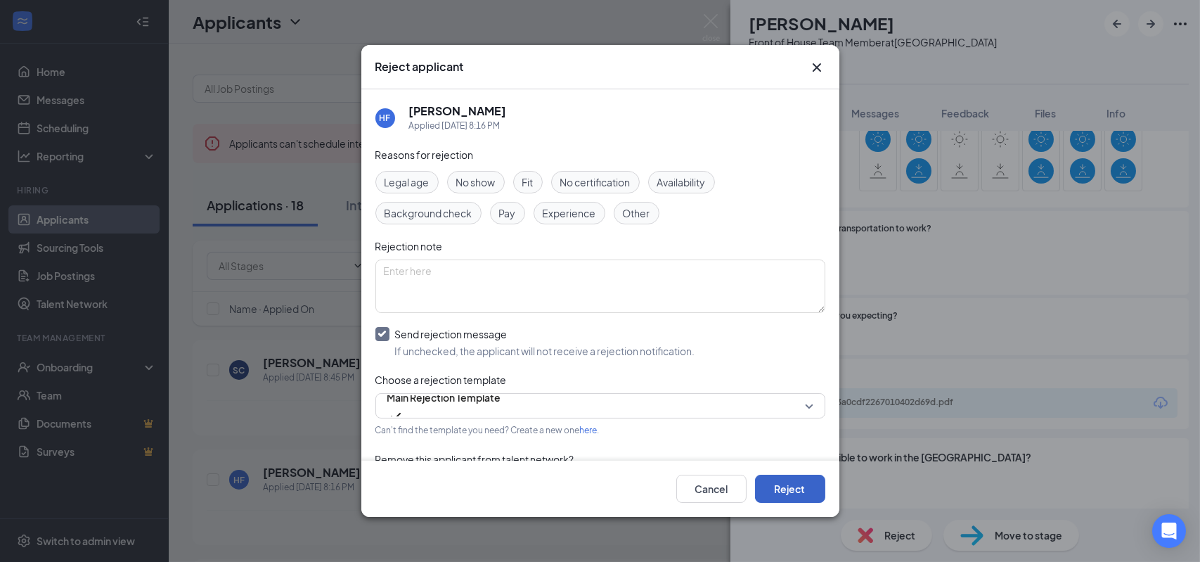
click at [784, 486] on button "Reject" at bounding box center [790, 489] width 70 height 28
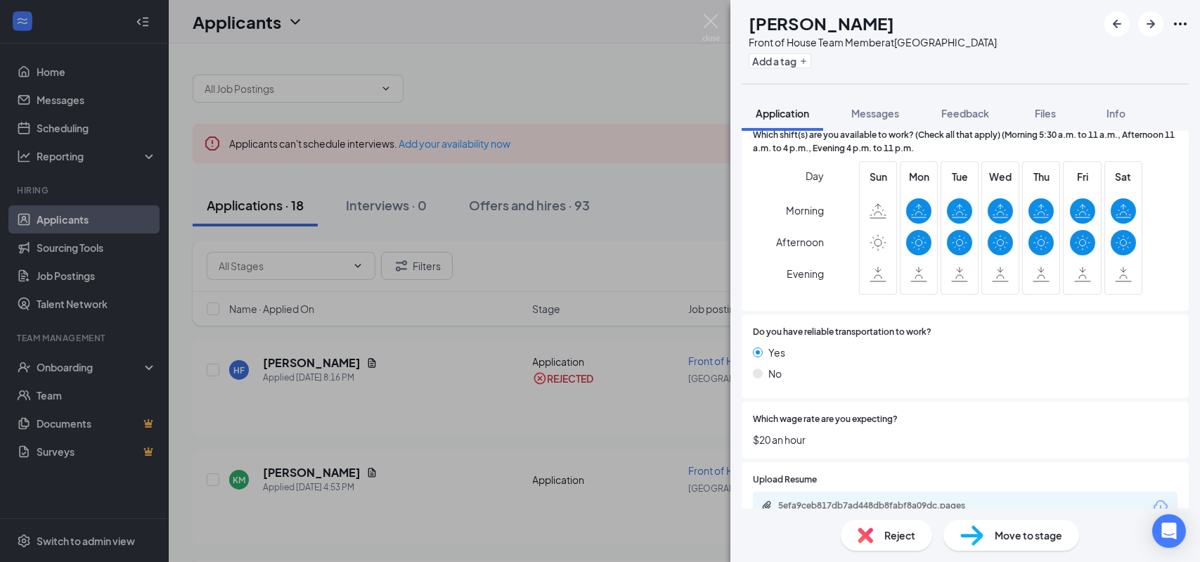
scroll to position [903, 0]
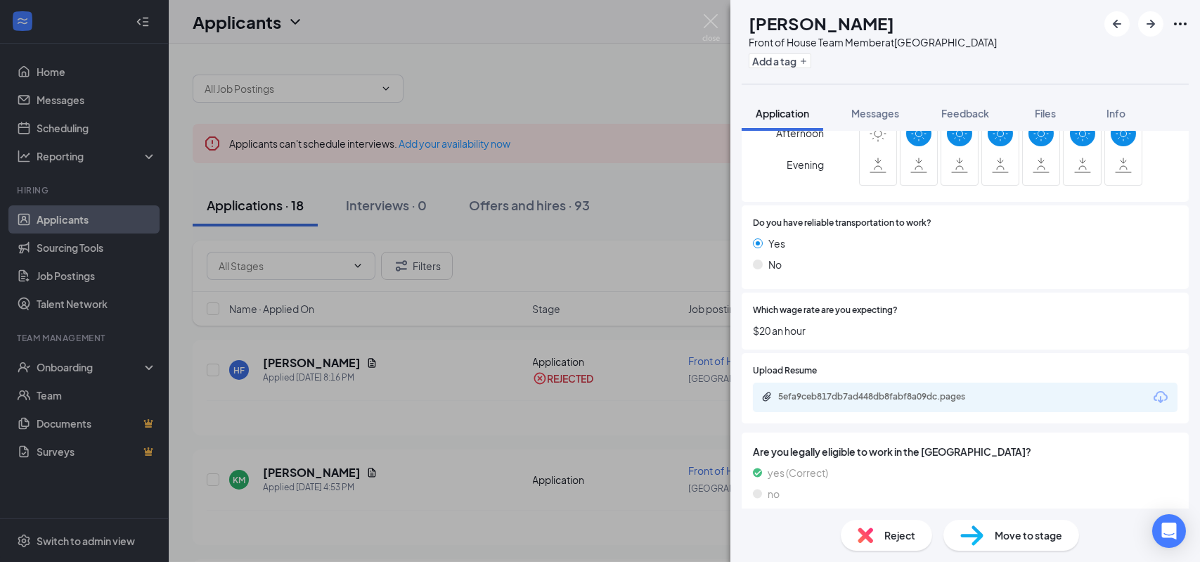
click at [894, 527] on div "Reject" at bounding box center [886, 535] width 91 height 31
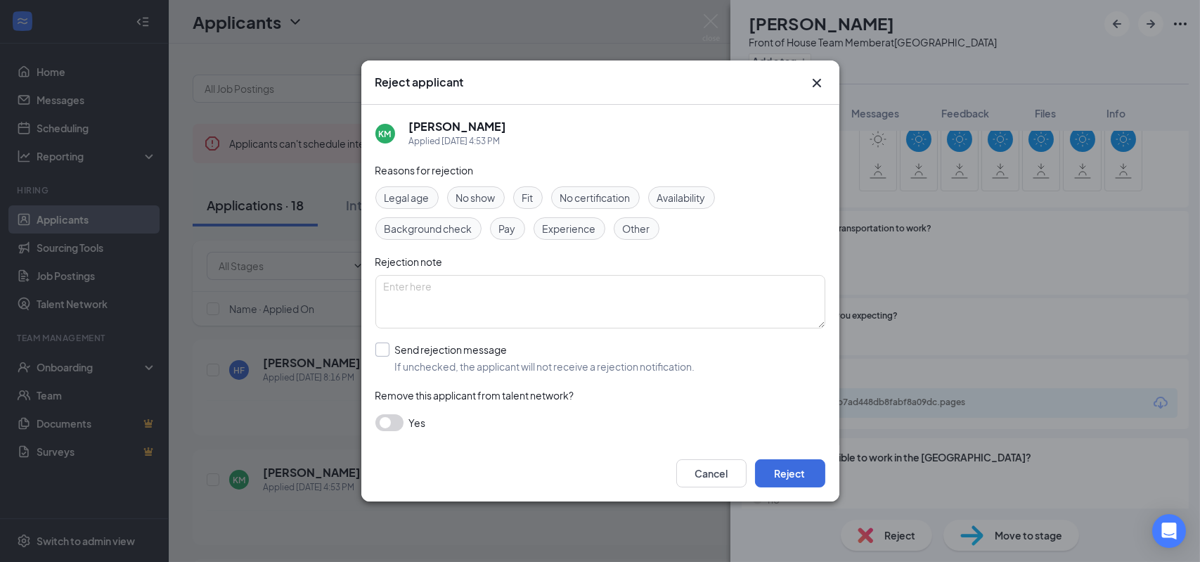
click at [382, 349] on input "Send rejection message If unchecked, the applicant will not receive a rejection…" at bounding box center [535, 357] width 320 height 31
checkbox input "true"
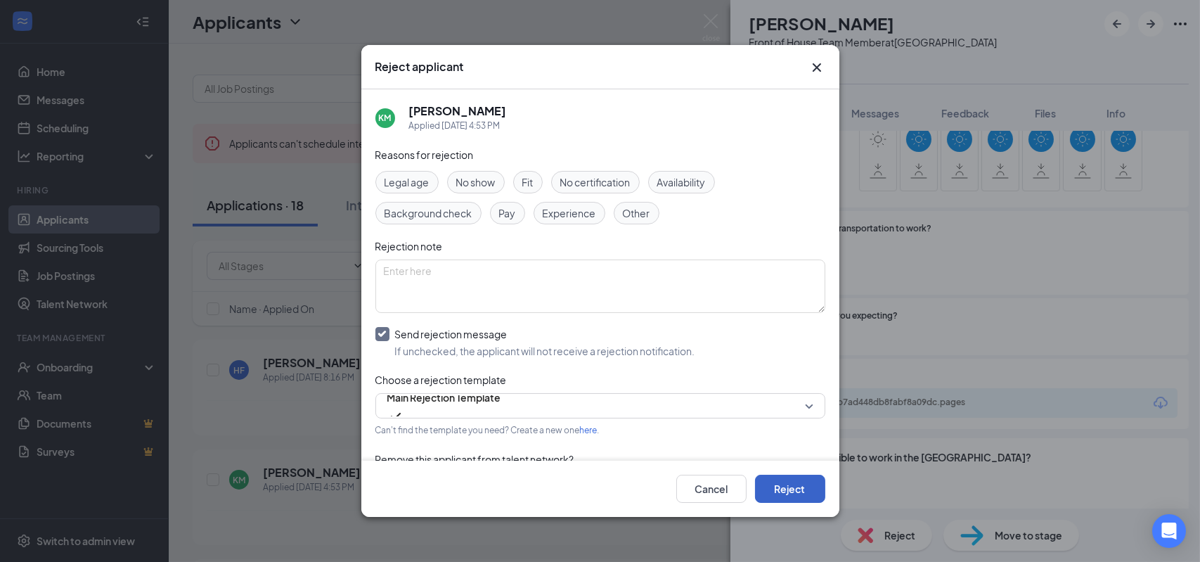
click at [782, 485] on button "Reject" at bounding box center [790, 489] width 70 height 28
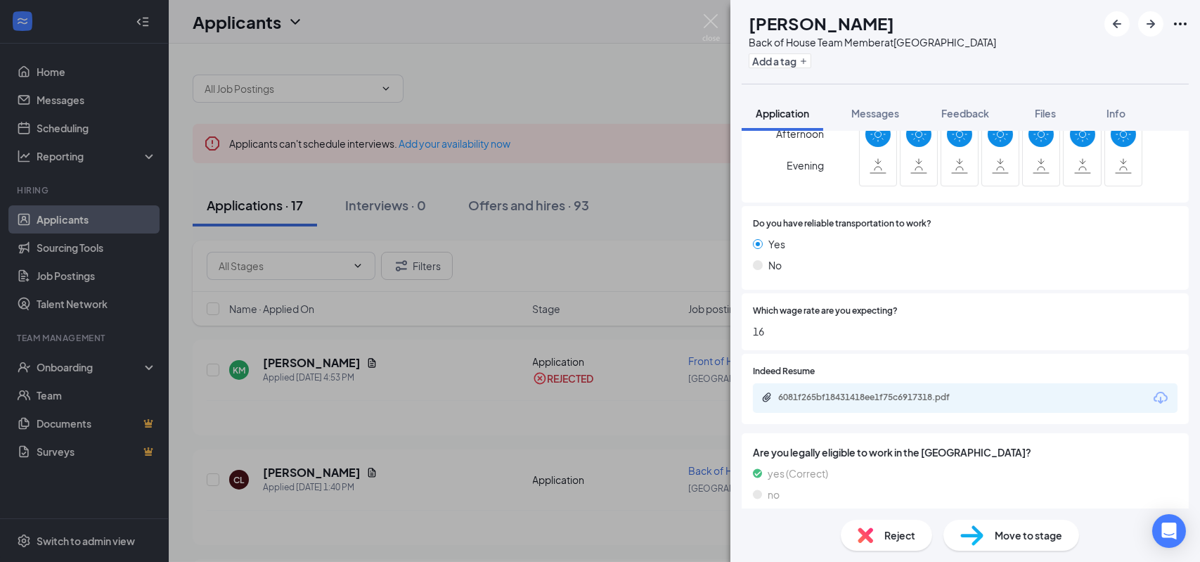
scroll to position [863, 0]
click at [885, 391] on div "6081f265bf18431418ee1f75c6917318.pdf" at bounding box center [876, 396] width 197 height 11
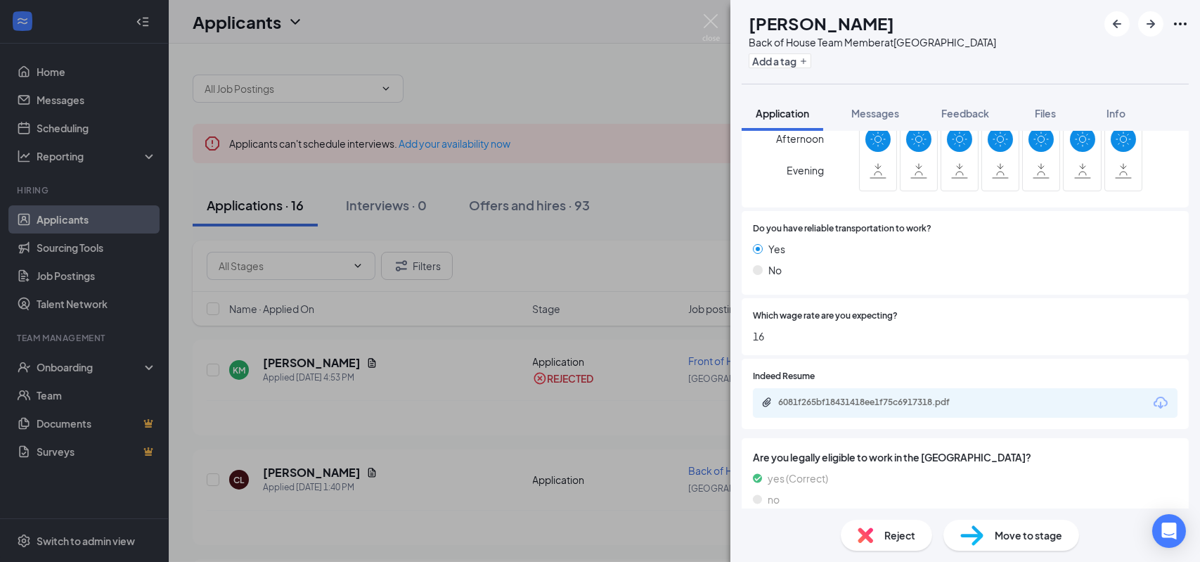
click at [906, 529] on span "Reject" at bounding box center [899, 534] width 31 height 15
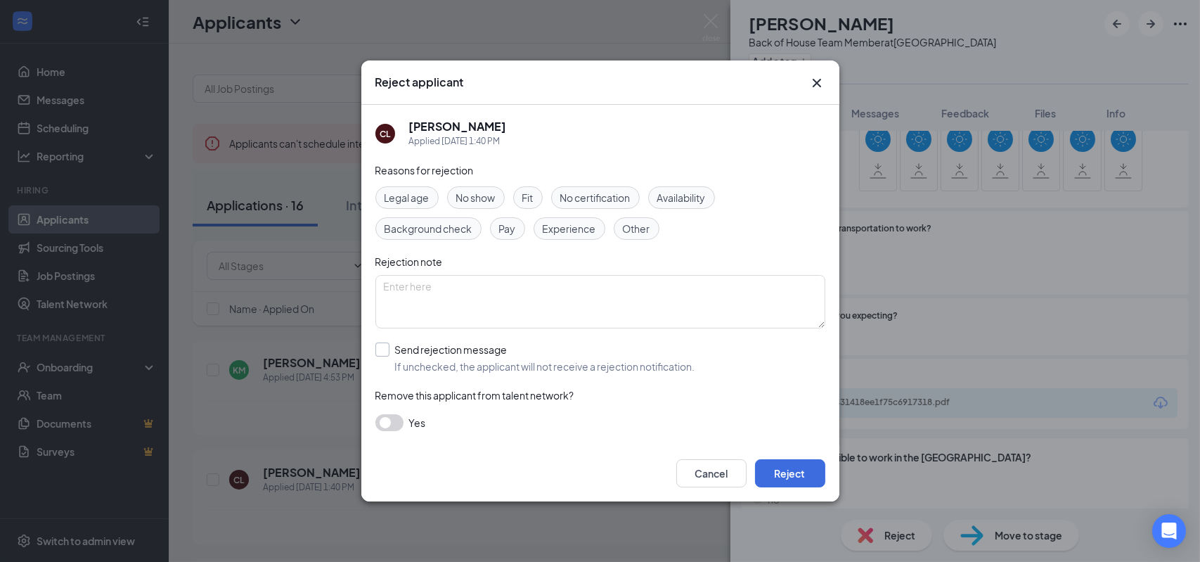
click at [380, 351] on input "Send rejection message If unchecked, the applicant will not receive a rejection…" at bounding box center [535, 357] width 320 height 31
checkbox input "true"
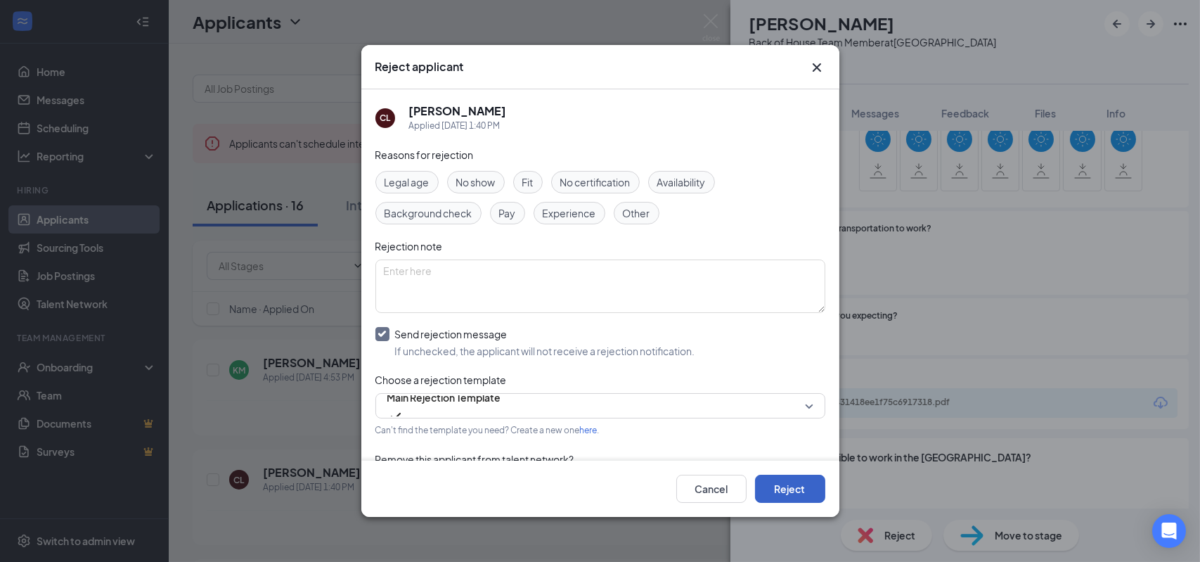
click at [785, 484] on button "Reject" at bounding box center [790, 489] width 70 height 28
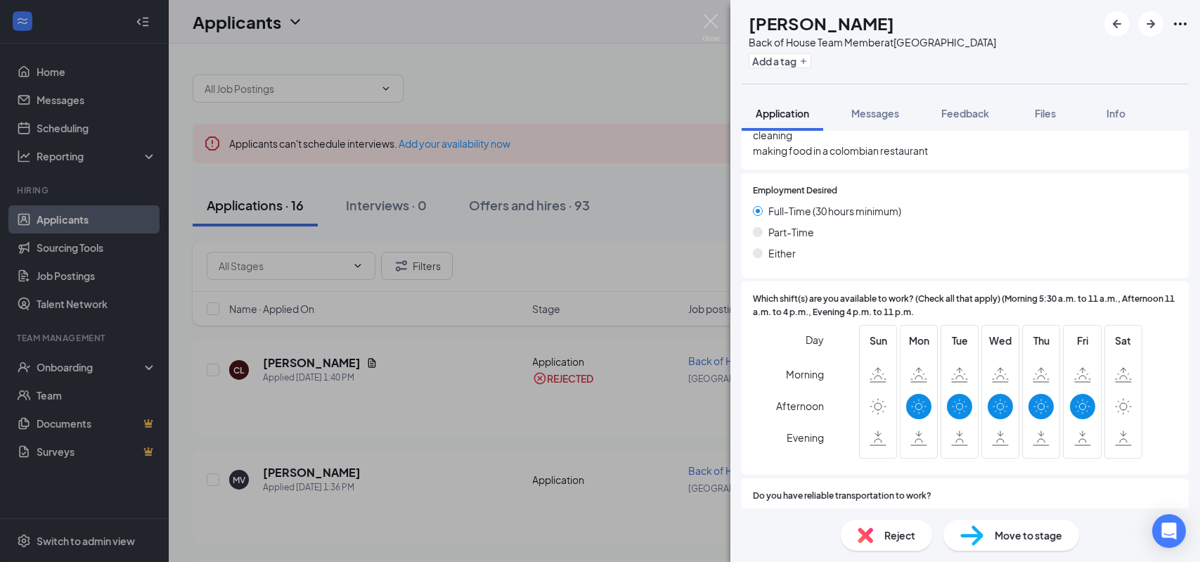
scroll to position [633, 0]
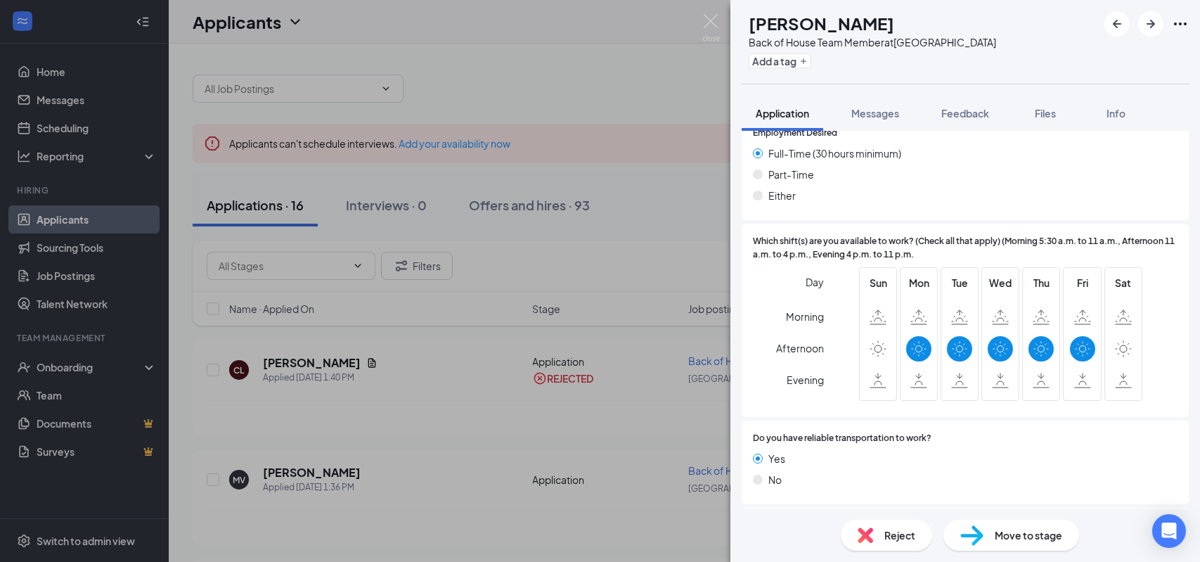
click at [894, 532] on span "Reject" at bounding box center [899, 534] width 31 height 15
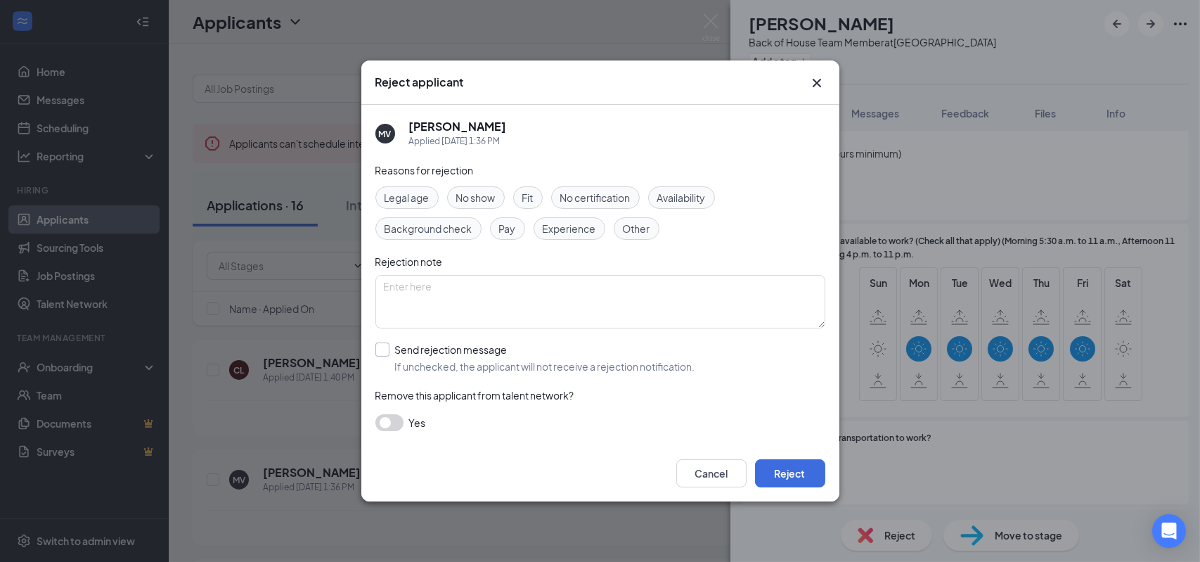
click at [381, 347] on input "Send rejection message If unchecked, the applicant will not receive a rejection…" at bounding box center [535, 357] width 320 height 31
checkbox input "true"
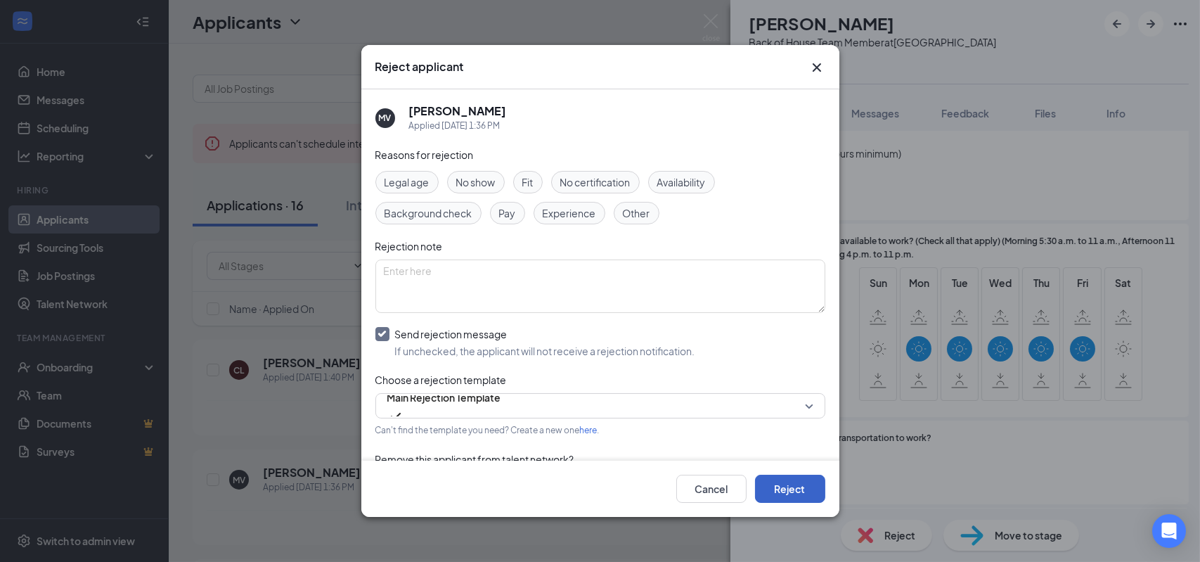
click at [794, 486] on button "Reject" at bounding box center [790, 489] width 70 height 28
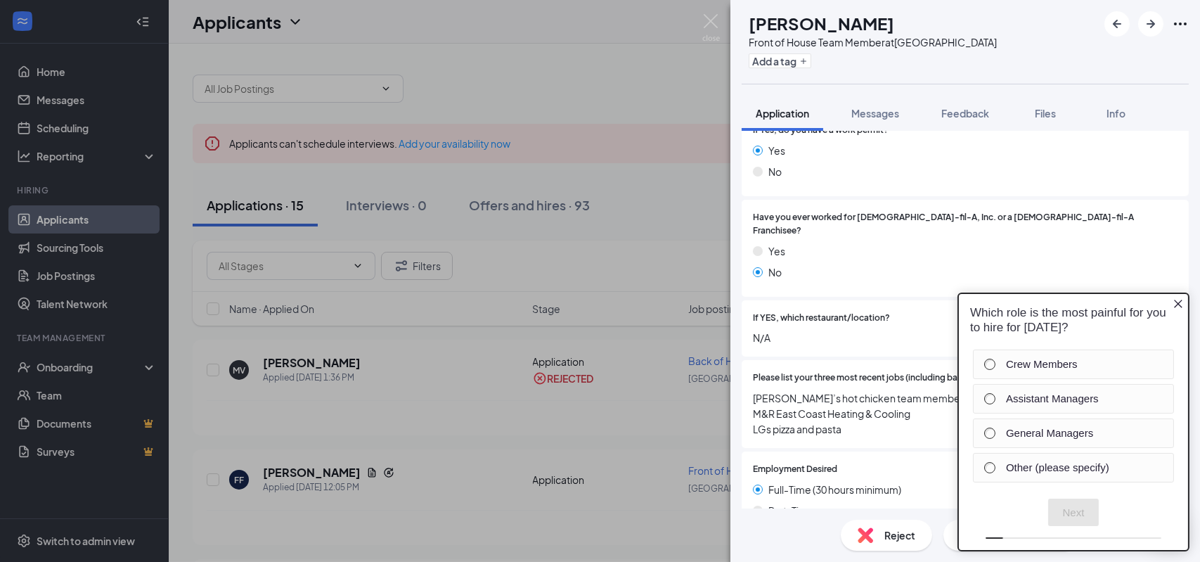
scroll to position [422, 0]
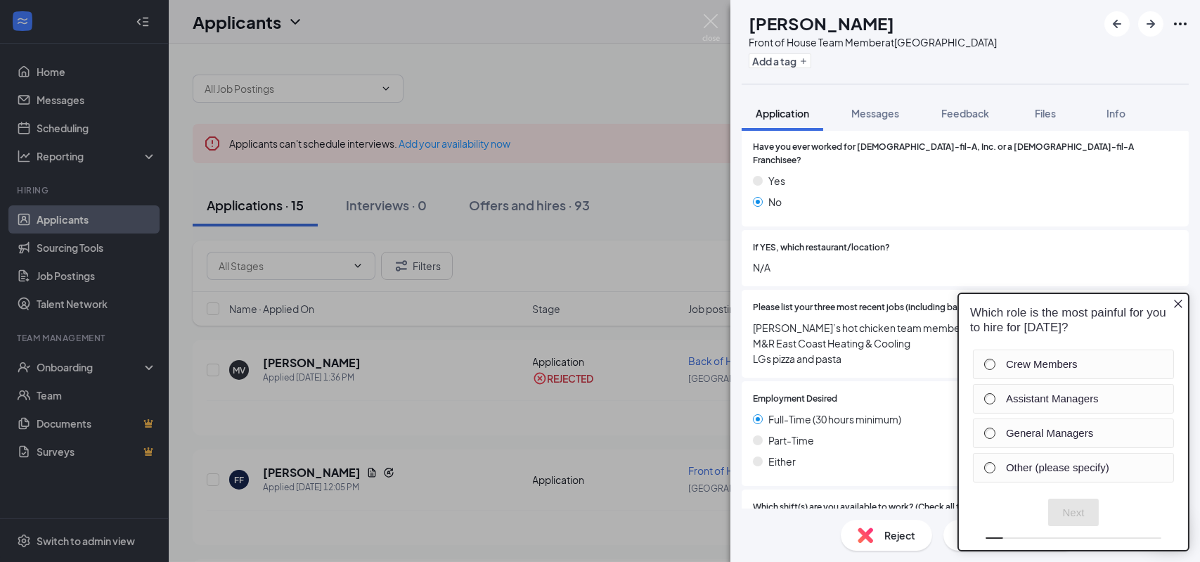
click at [1180, 299] on icon "Close button" at bounding box center [1177, 303] width 11 height 11
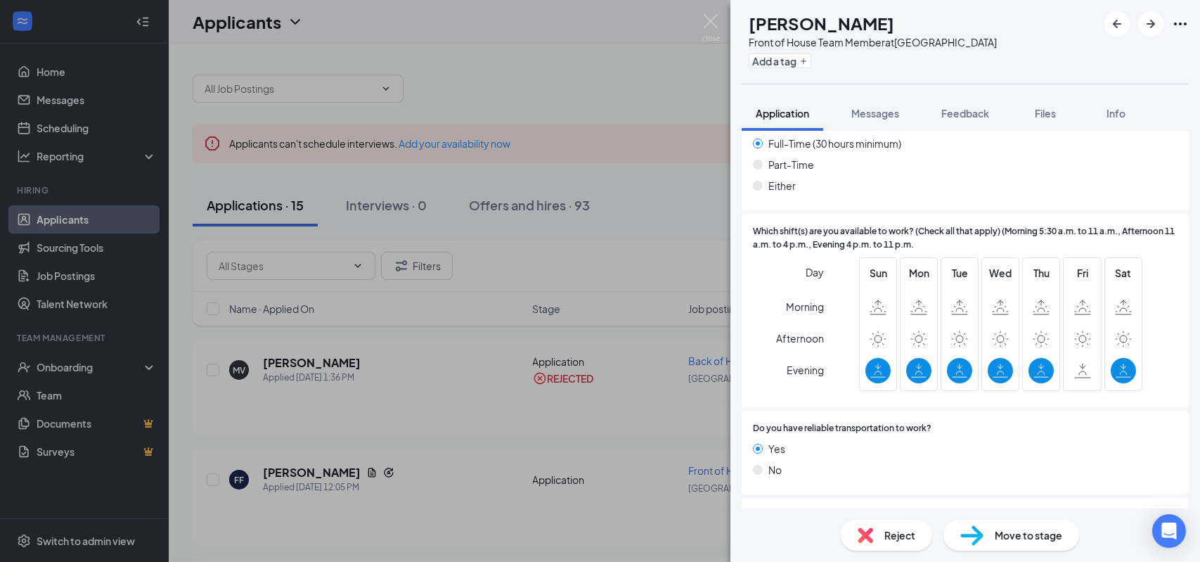
scroll to position [703, 0]
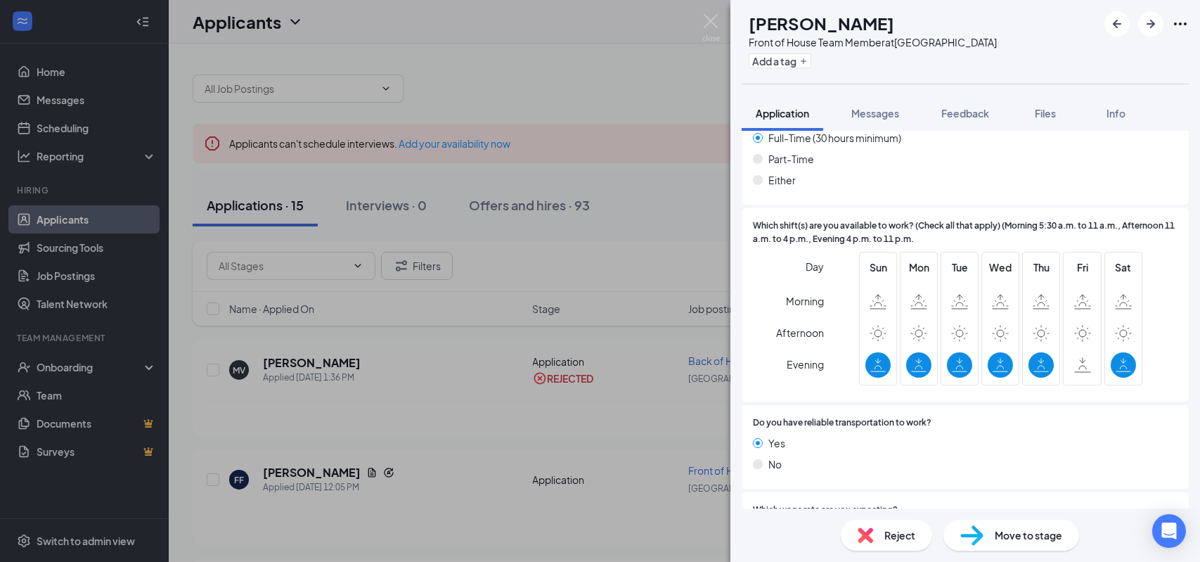
click at [904, 535] on span "Reject" at bounding box center [899, 534] width 31 height 15
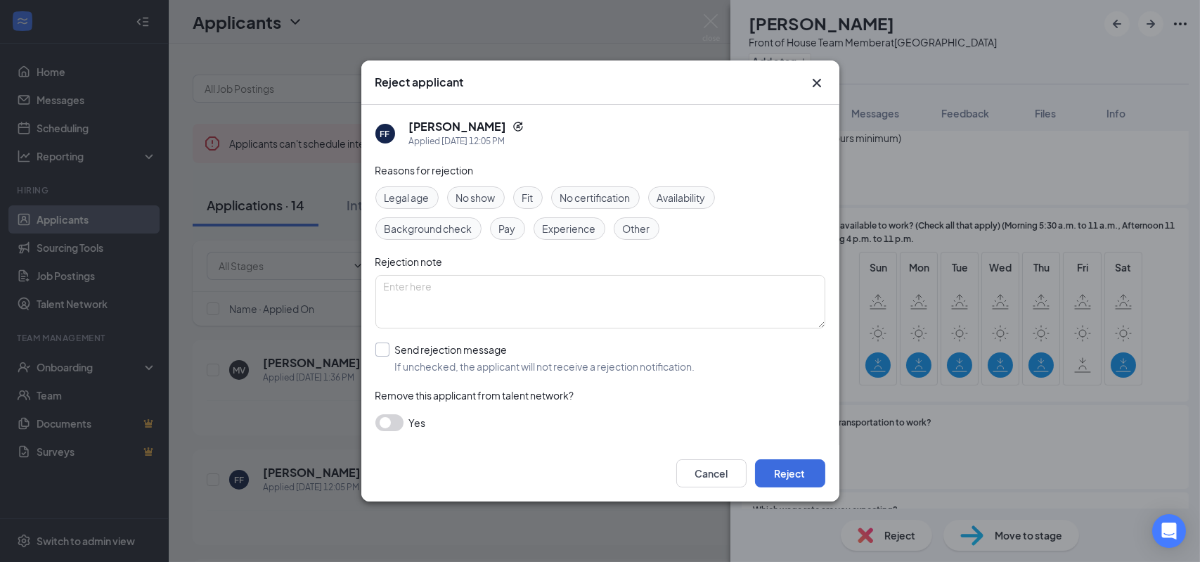
click at [383, 349] on input "Send rejection message If unchecked, the applicant will not receive a rejection…" at bounding box center [535, 357] width 320 height 31
checkbox input "true"
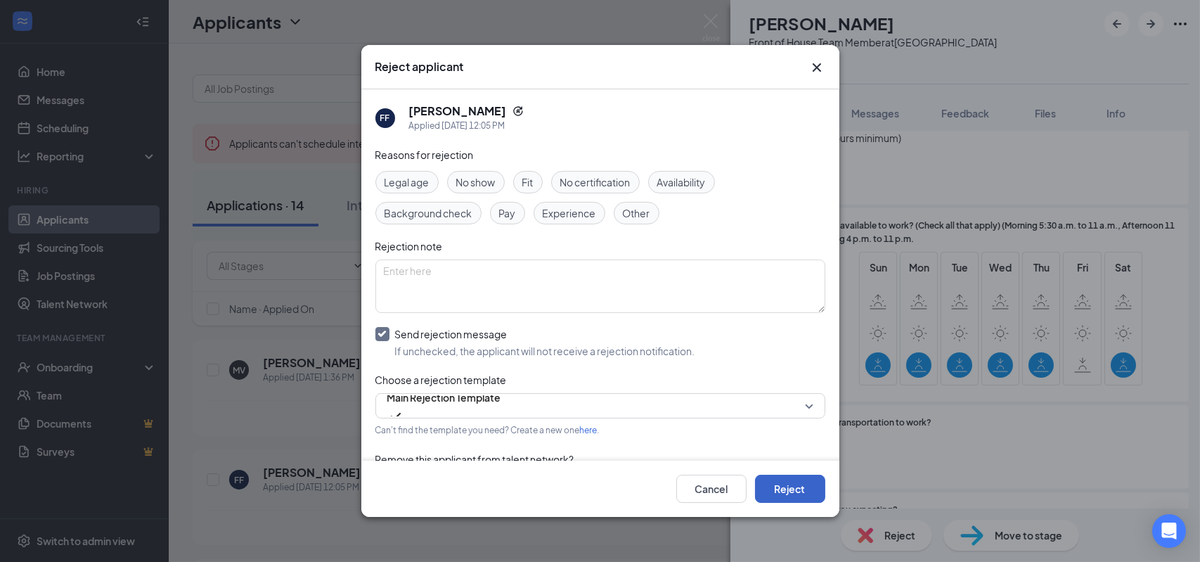
click at [807, 487] on button "Reject" at bounding box center [790, 489] width 70 height 28
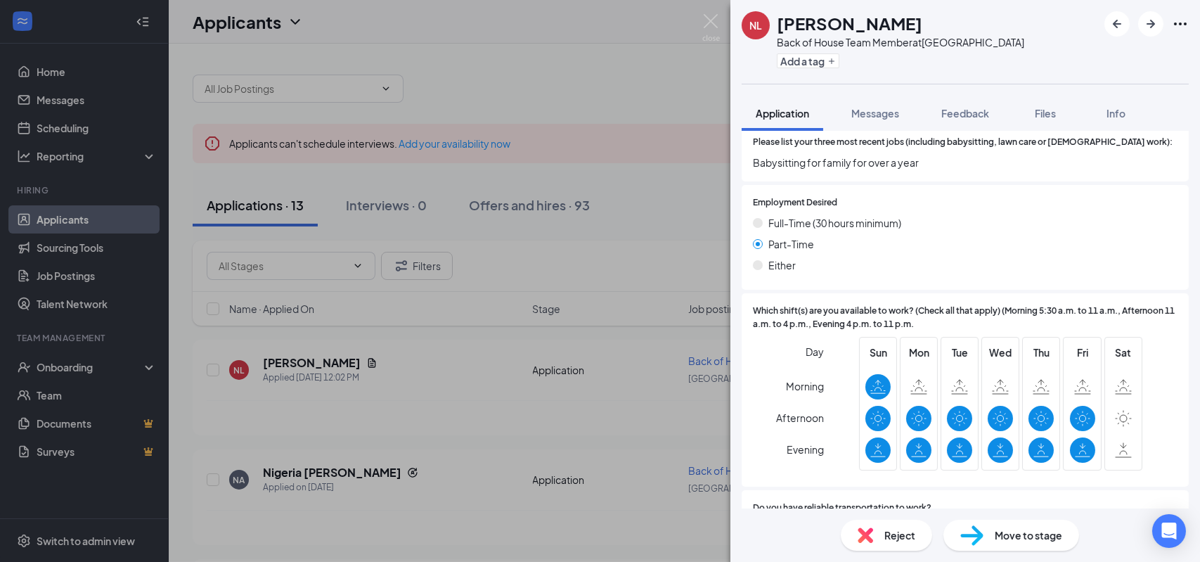
scroll to position [562, 0]
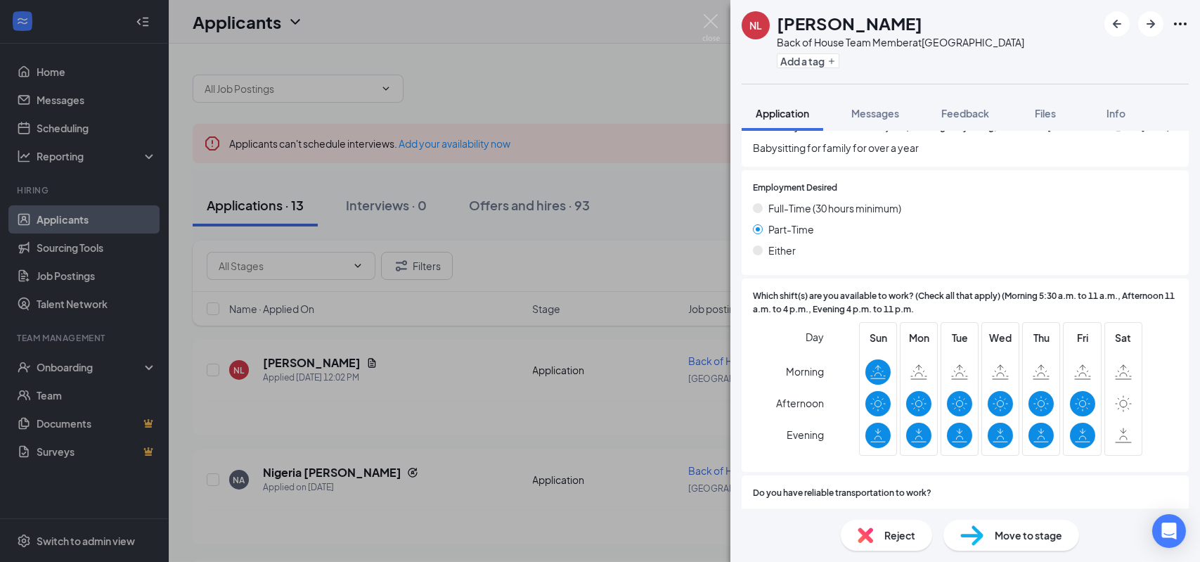
click at [893, 544] on div "Reject" at bounding box center [886, 535] width 91 height 31
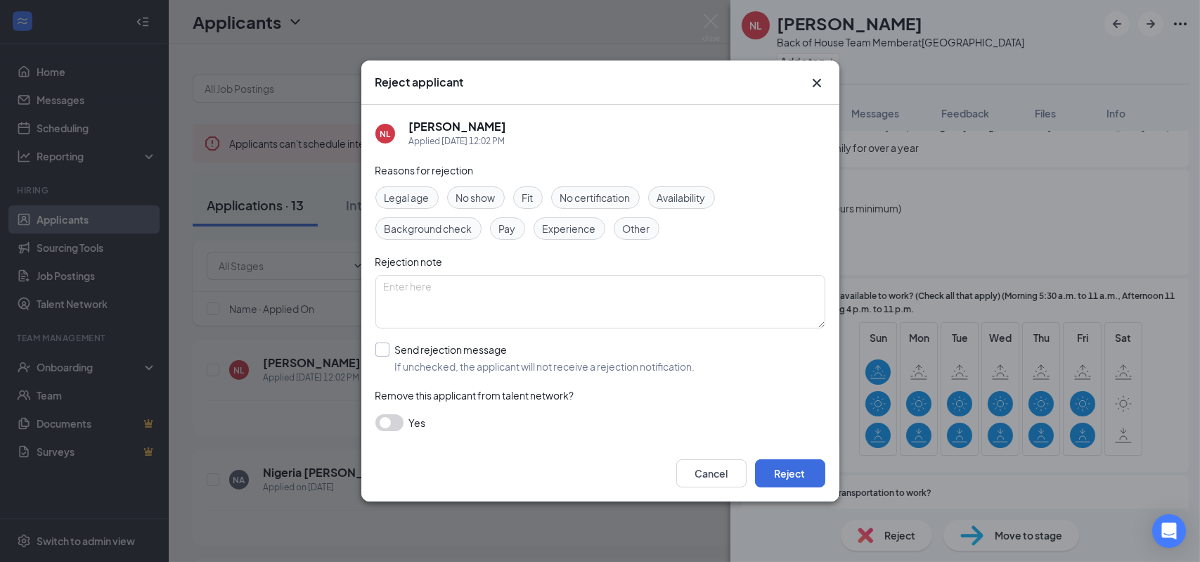
click at [385, 354] on input "Send rejection message If unchecked, the applicant will not receive a rejection…" at bounding box center [535, 357] width 320 height 31
checkbox input "true"
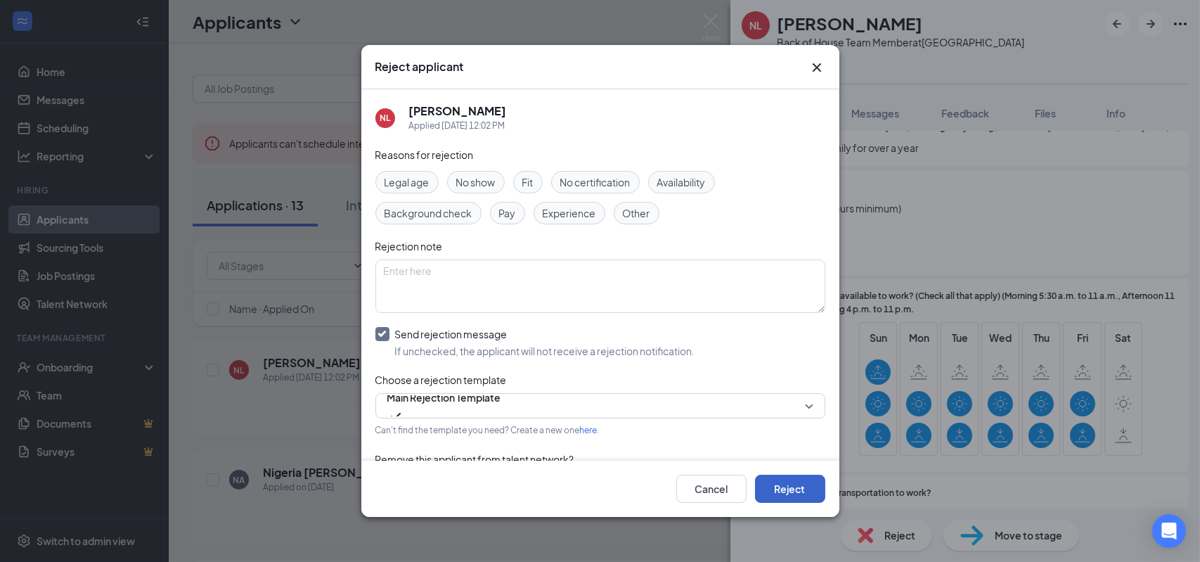
click at [775, 481] on button "Reject" at bounding box center [790, 489] width 70 height 28
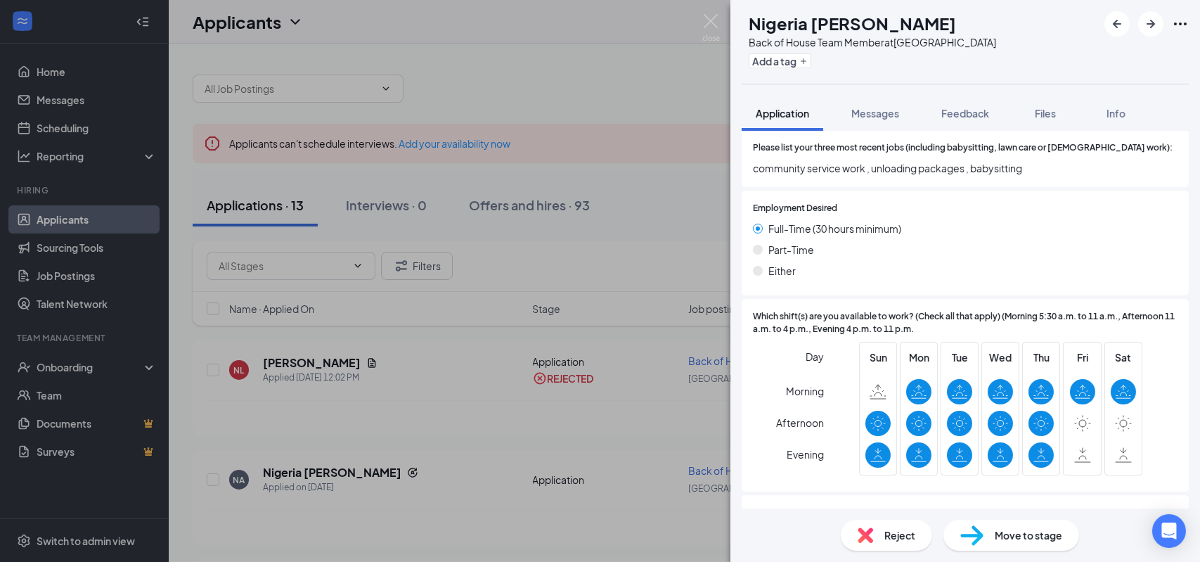
scroll to position [633, 0]
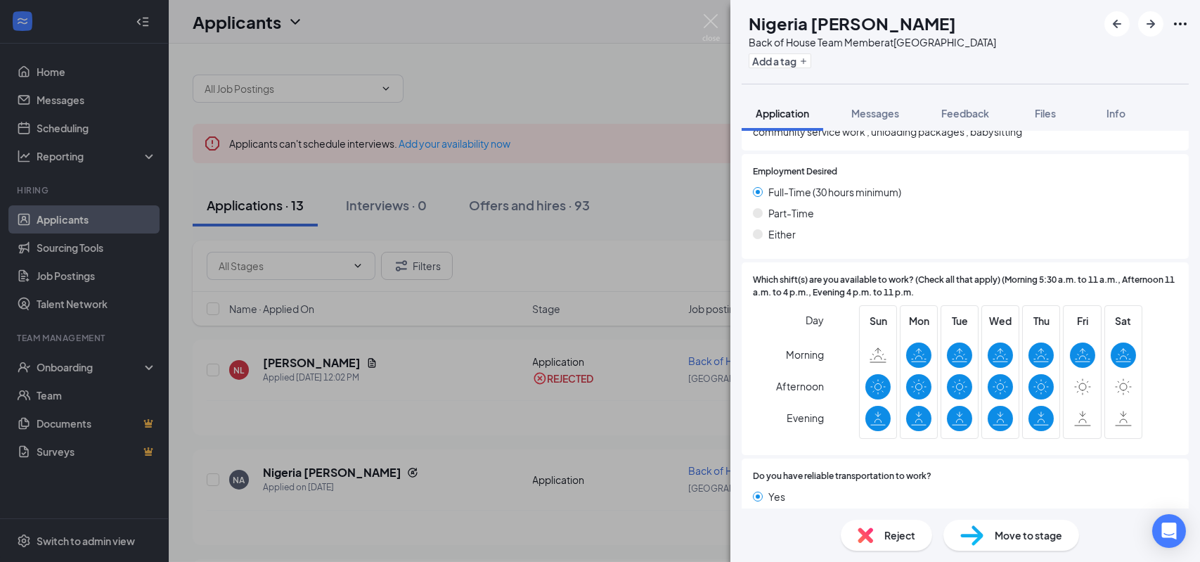
click at [887, 530] on span "Reject" at bounding box center [899, 534] width 31 height 15
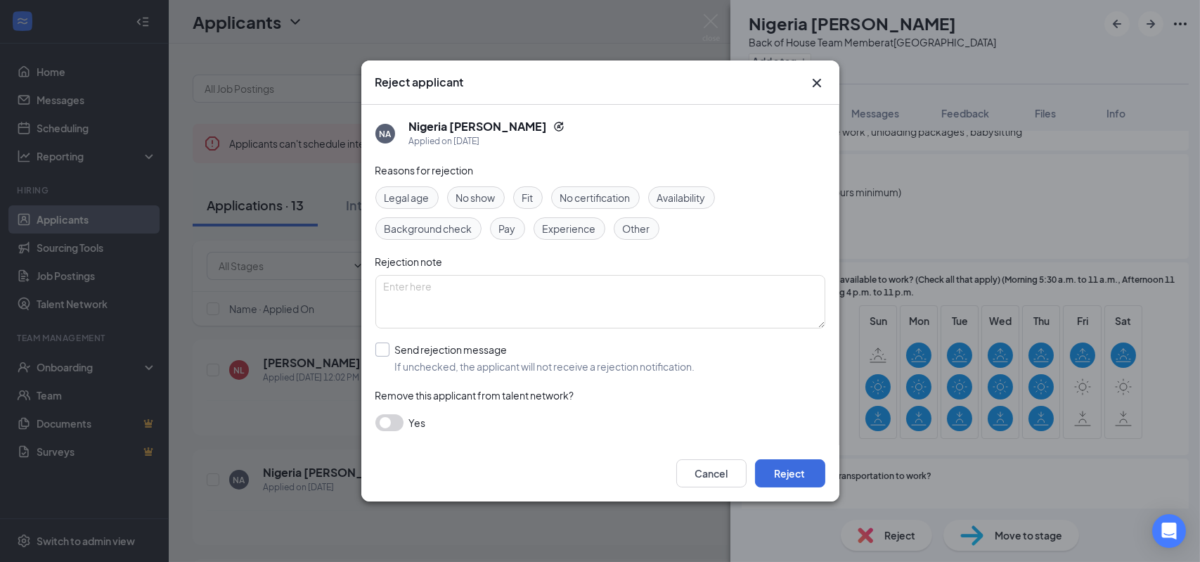
click at [380, 349] on input "Send rejection message If unchecked, the applicant will not receive a rejection…" at bounding box center [535, 357] width 320 height 31
checkbox input "true"
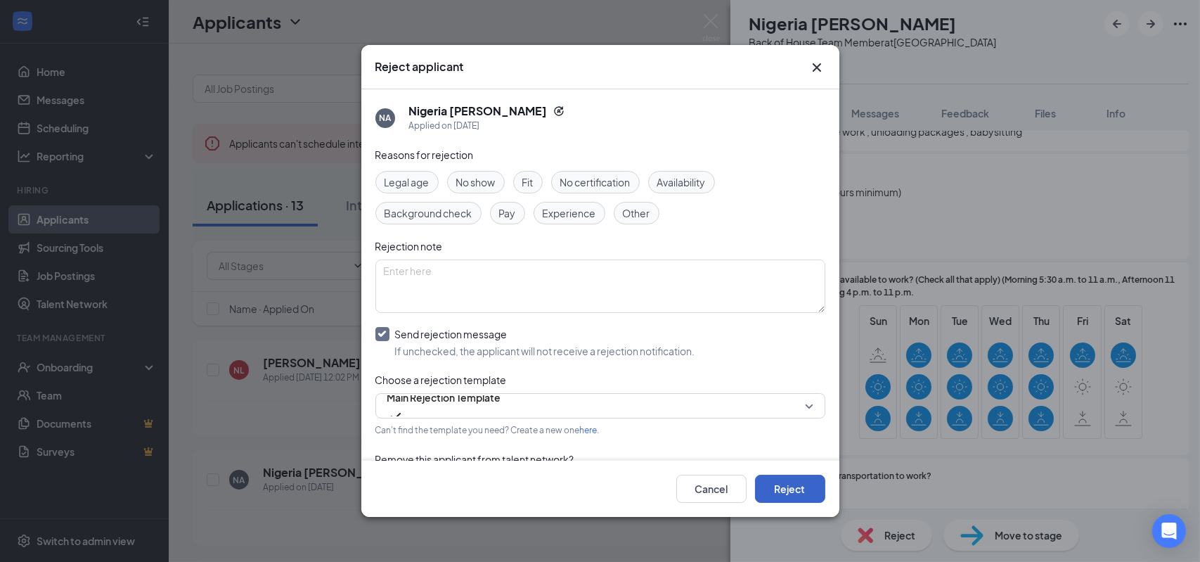
click at [806, 484] on button "Reject" at bounding box center [790, 489] width 70 height 28
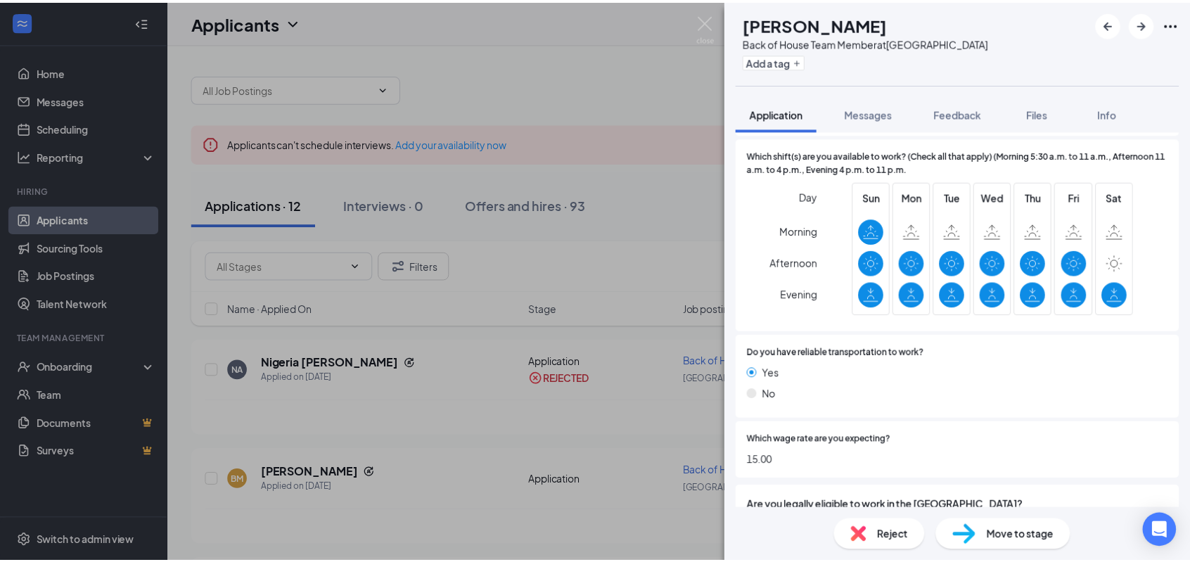
scroll to position [826, 0]
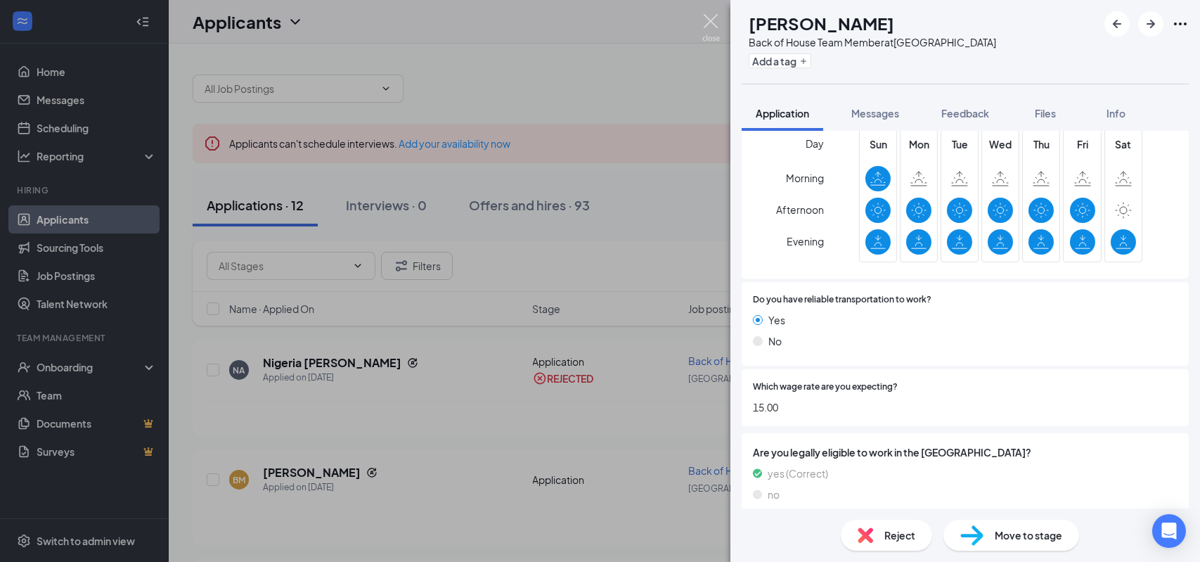
click at [714, 22] on img at bounding box center [711, 27] width 18 height 27
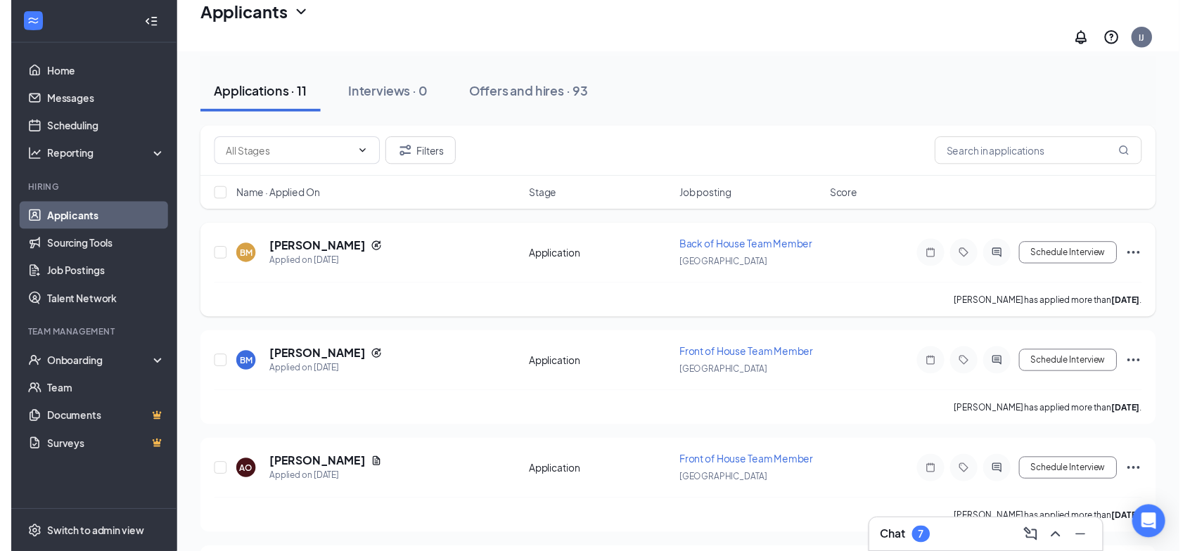
scroll to position [141, 0]
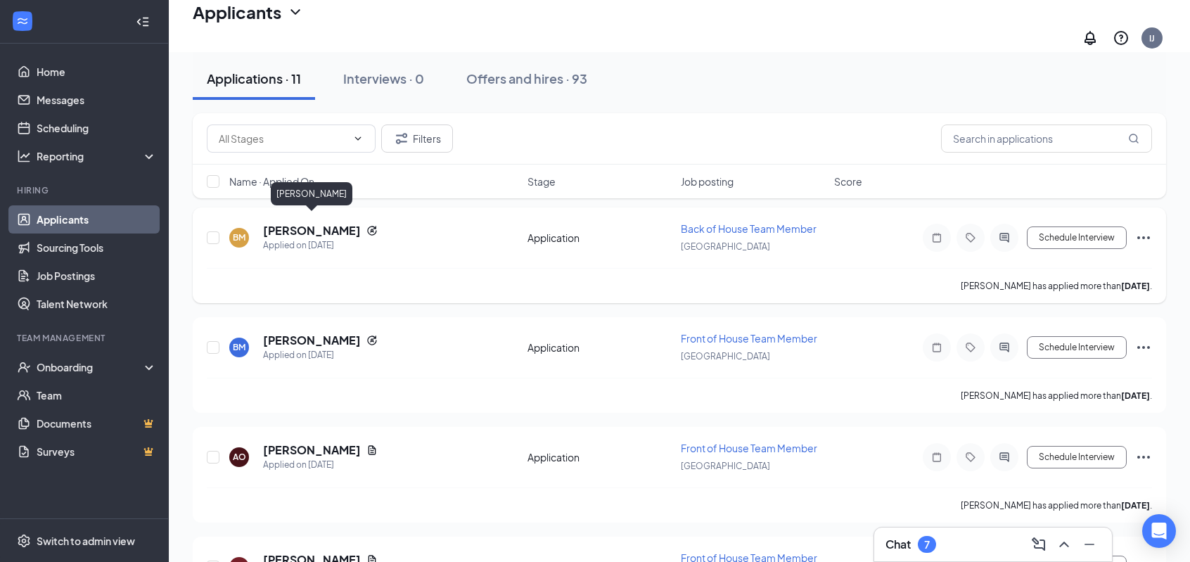
click at [335, 223] on h5 "[PERSON_NAME]" at bounding box center [312, 230] width 98 height 15
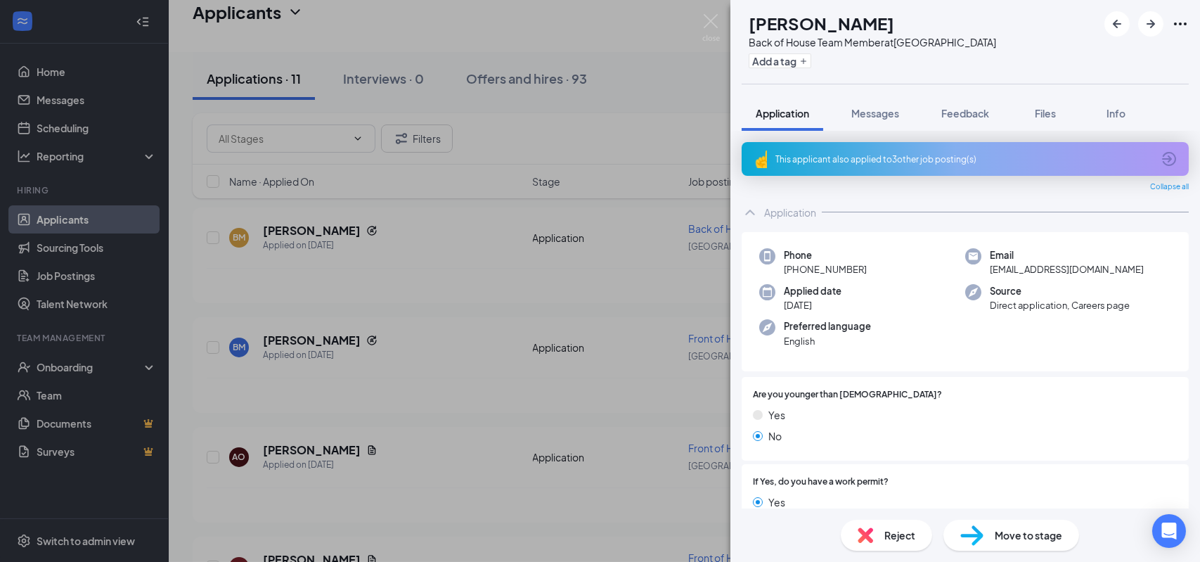
click at [335, 223] on div "BM Benjamin Masullo Back of House Team Member at Brick Township Add a tag Appli…" at bounding box center [600, 281] width 1200 height 562
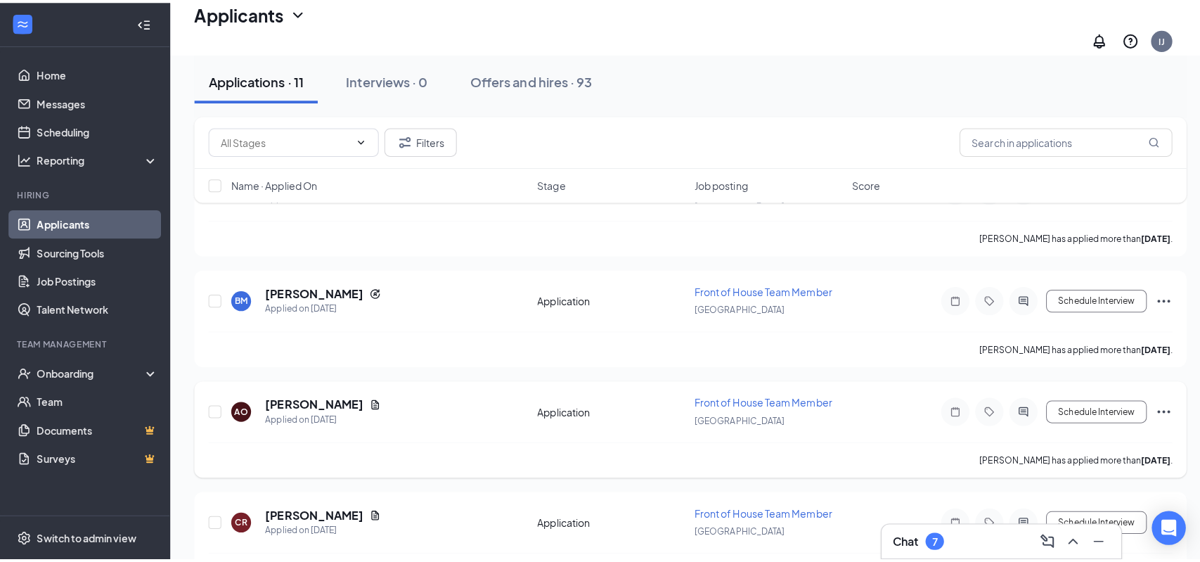
scroll to position [281, 0]
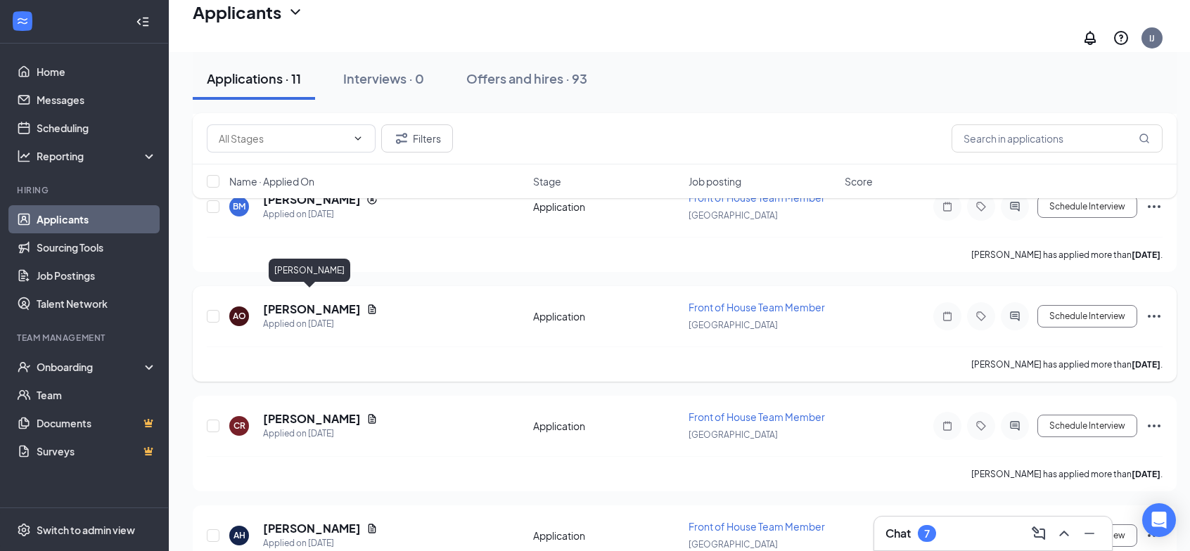
click at [330, 302] on h5 "[PERSON_NAME]" at bounding box center [312, 309] width 98 height 15
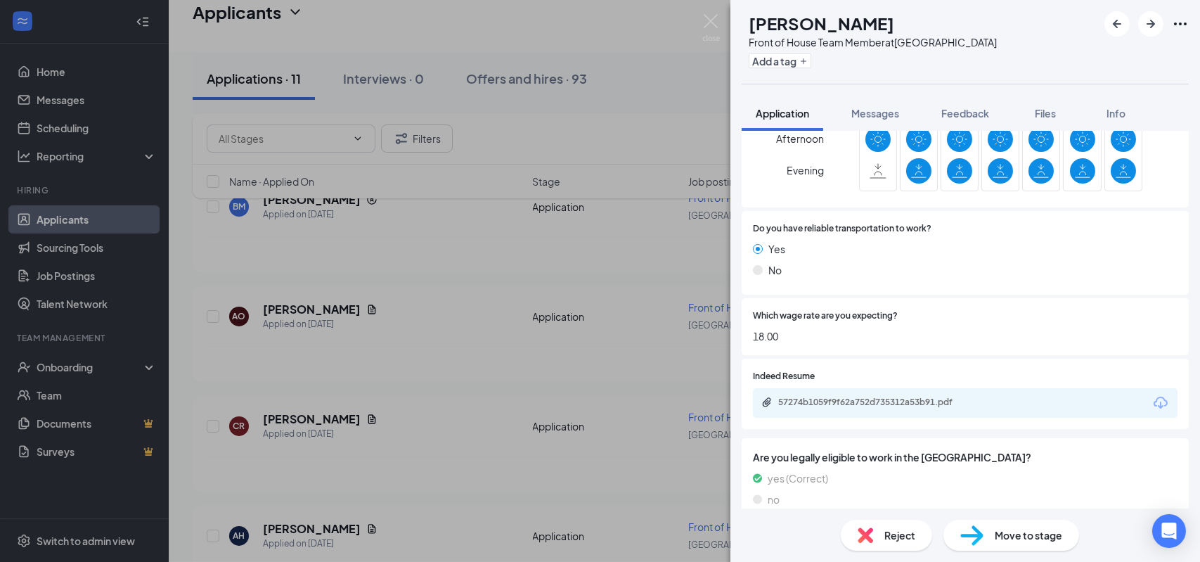
scroll to position [832, 0]
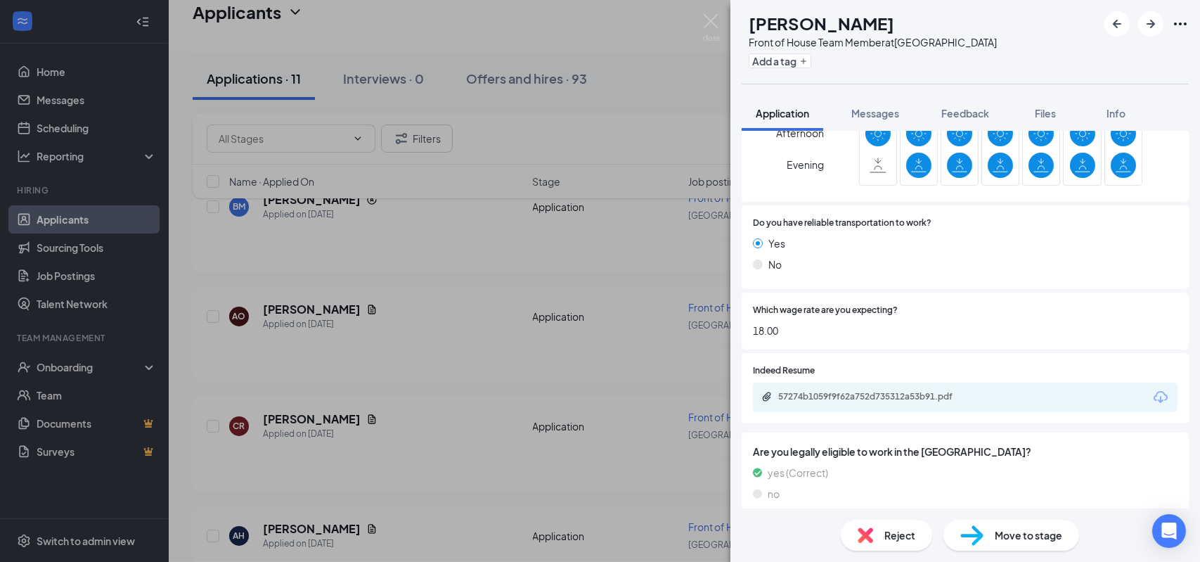
click at [904, 528] on span "Reject" at bounding box center [899, 534] width 31 height 15
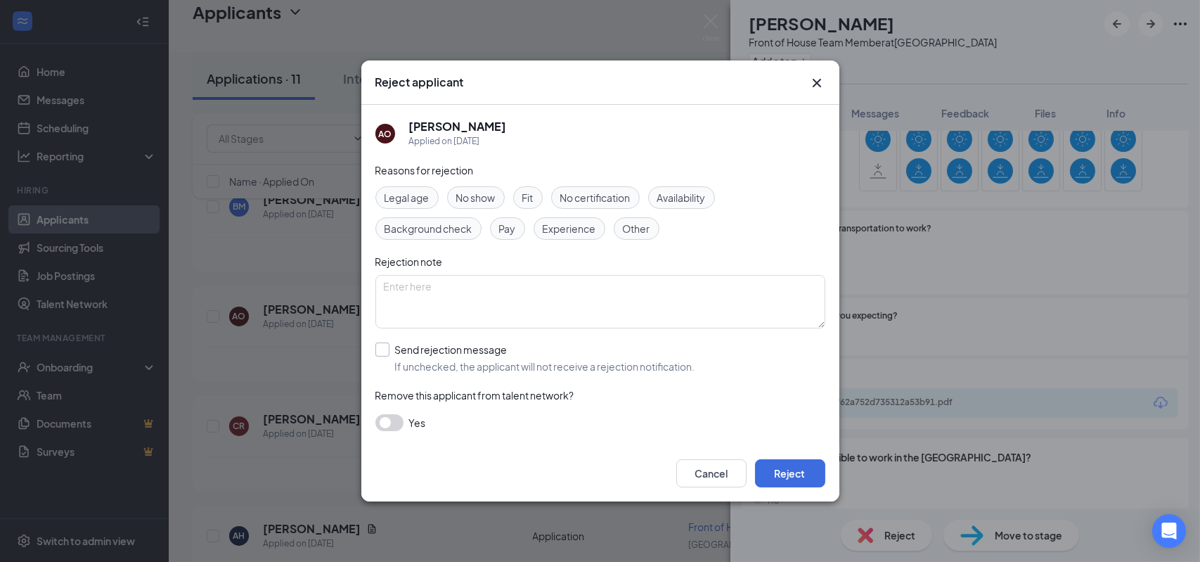
click at [380, 349] on input "Send rejection message If unchecked, the applicant will not receive a rejection…" at bounding box center [535, 357] width 320 height 31
checkbox input "true"
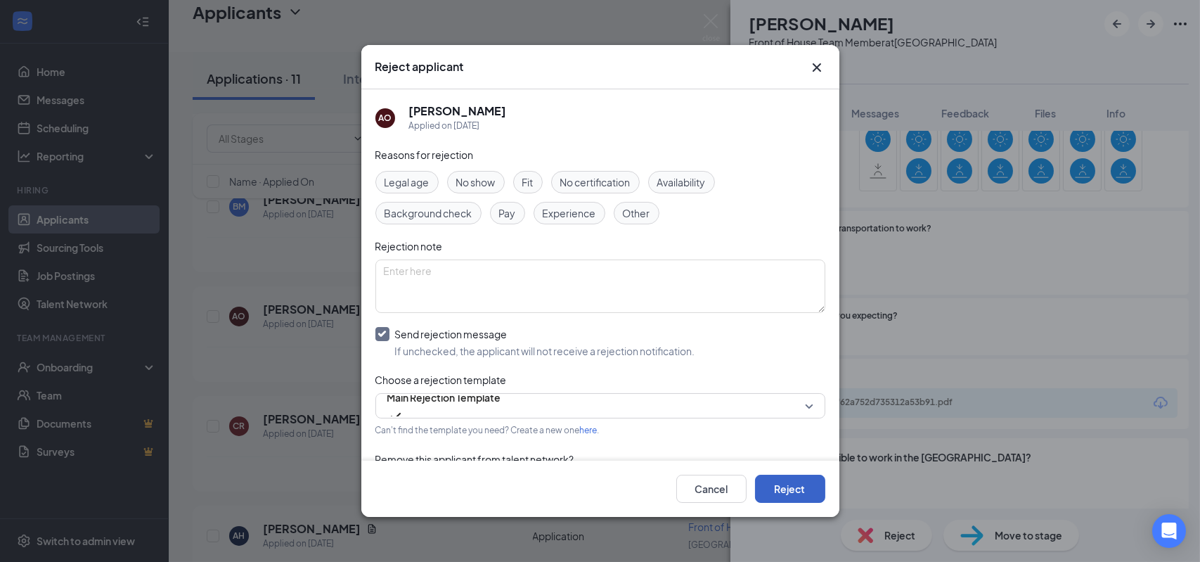
click at [794, 489] on button "Reject" at bounding box center [790, 489] width 70 height 28
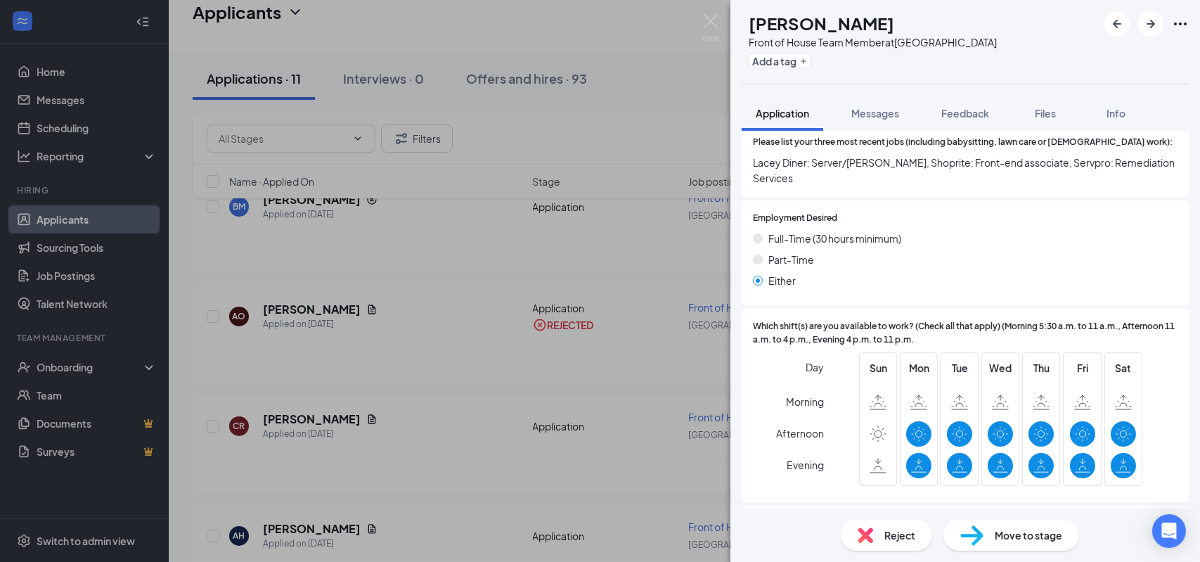
scroll to position [633, 0]
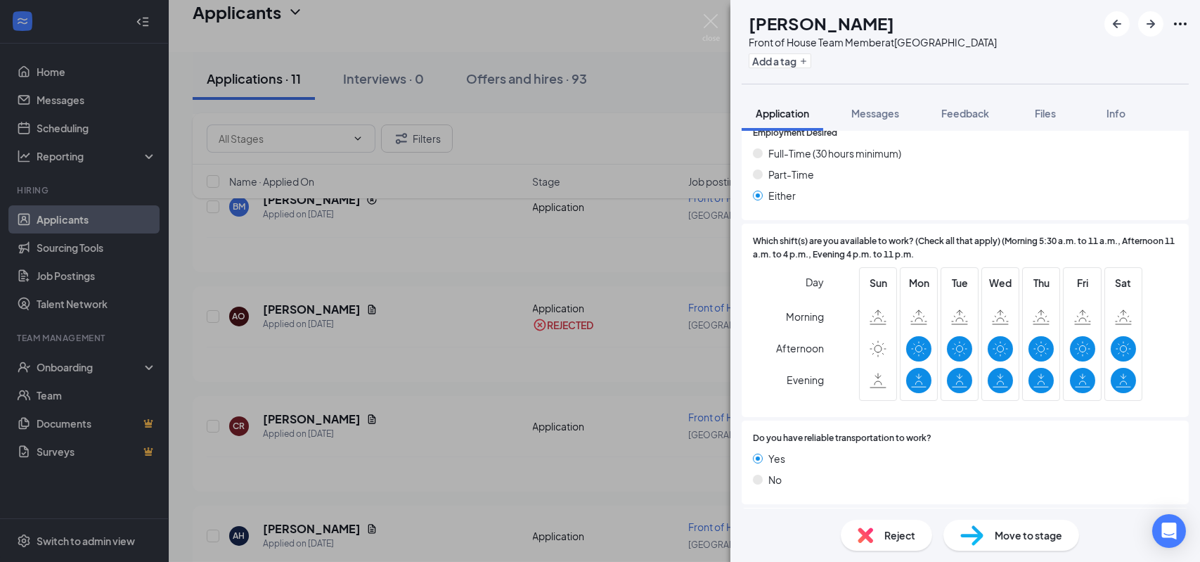
click at [898, 529] on span "Reject" at bounding box center [899, 534] width 31 height 15
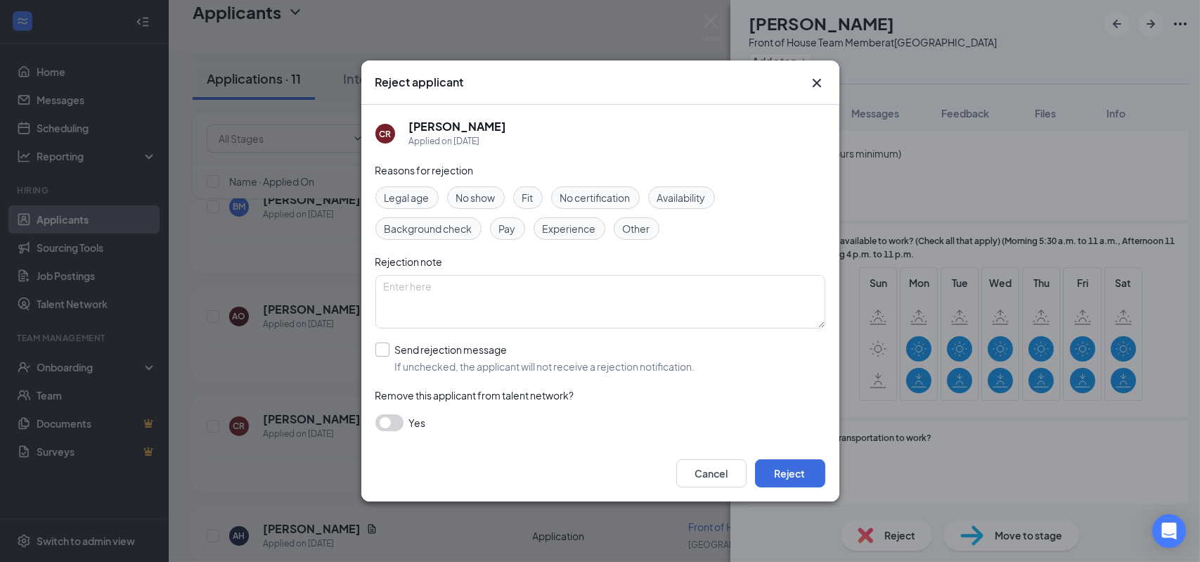
click at [384, 351] on input "Send rejection message If unchecked, the applicant will not receive a rejection…" at bounding box center [535, 357] width 320 height 31
checkbox input "true"
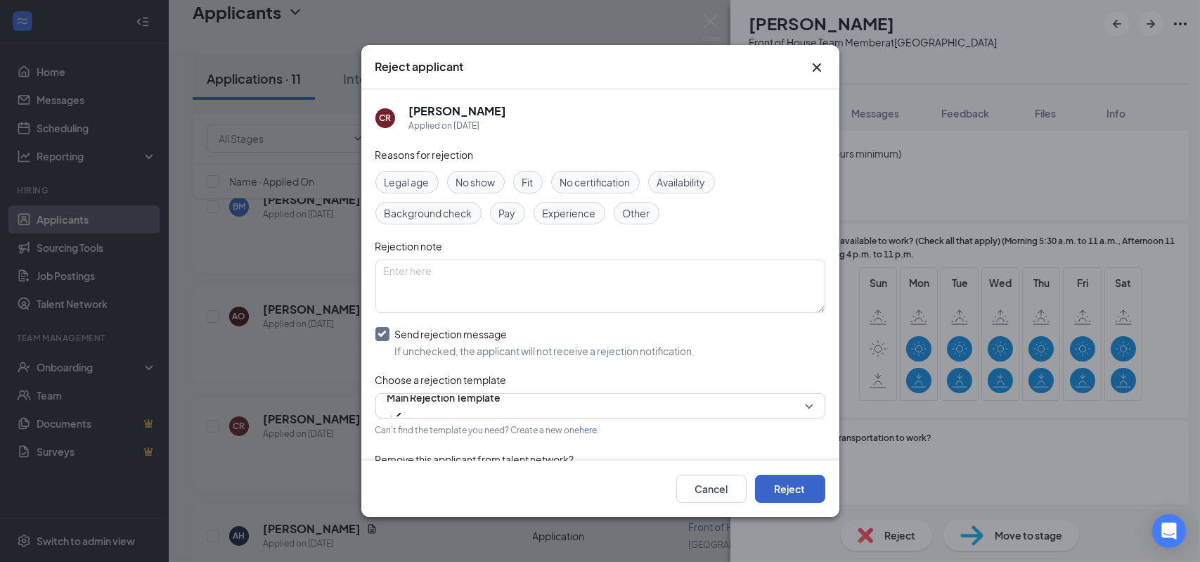
click at [796, 487] on button "Reject" at bounding box center [790, 489] width 70 height 28
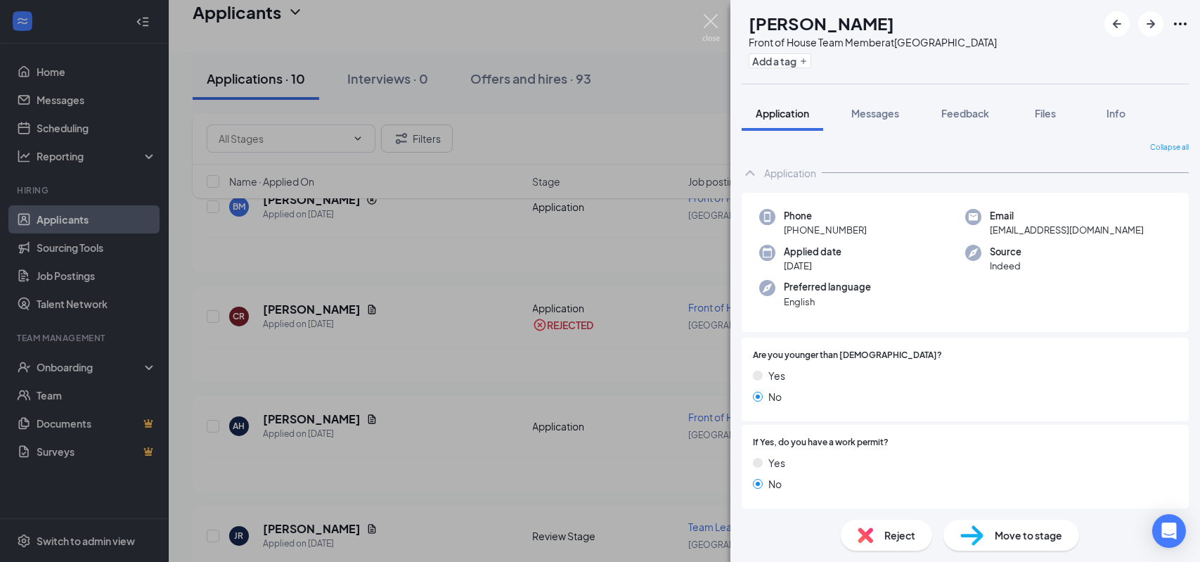
click at [706, 23] on img at bounding box center [711, 27] width 18 height 27
